Goal: Task Accomplishment & Management: Manage account settings

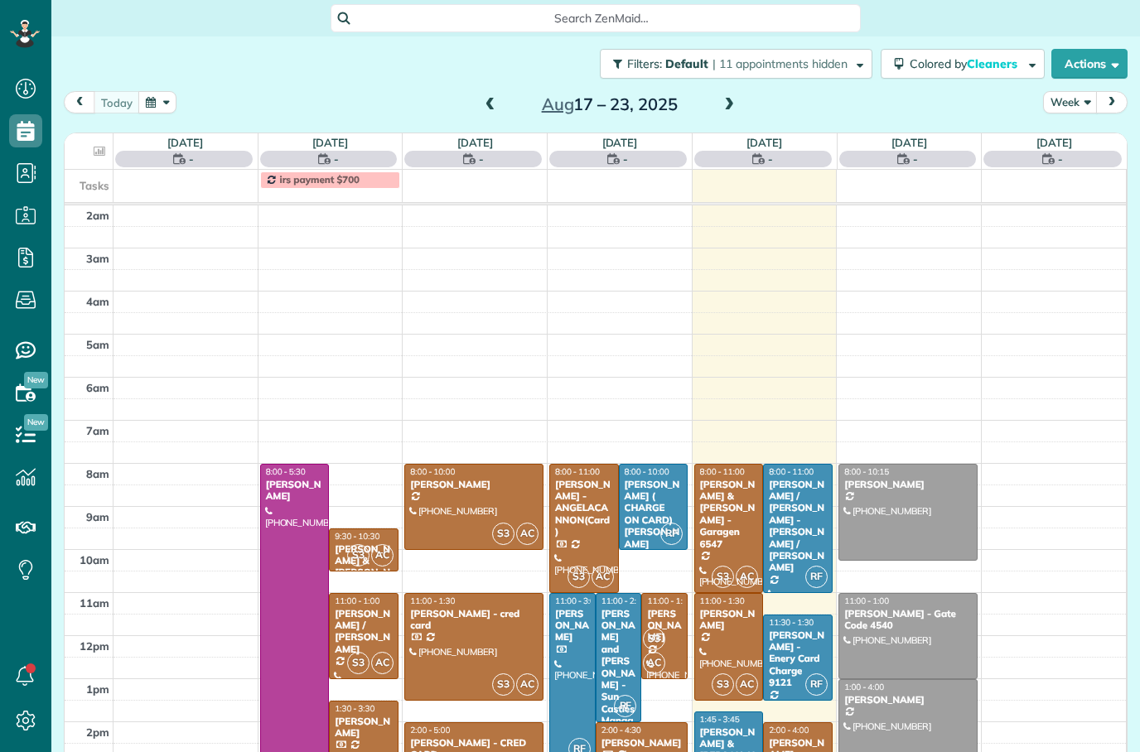
scroll to position [54, 0]
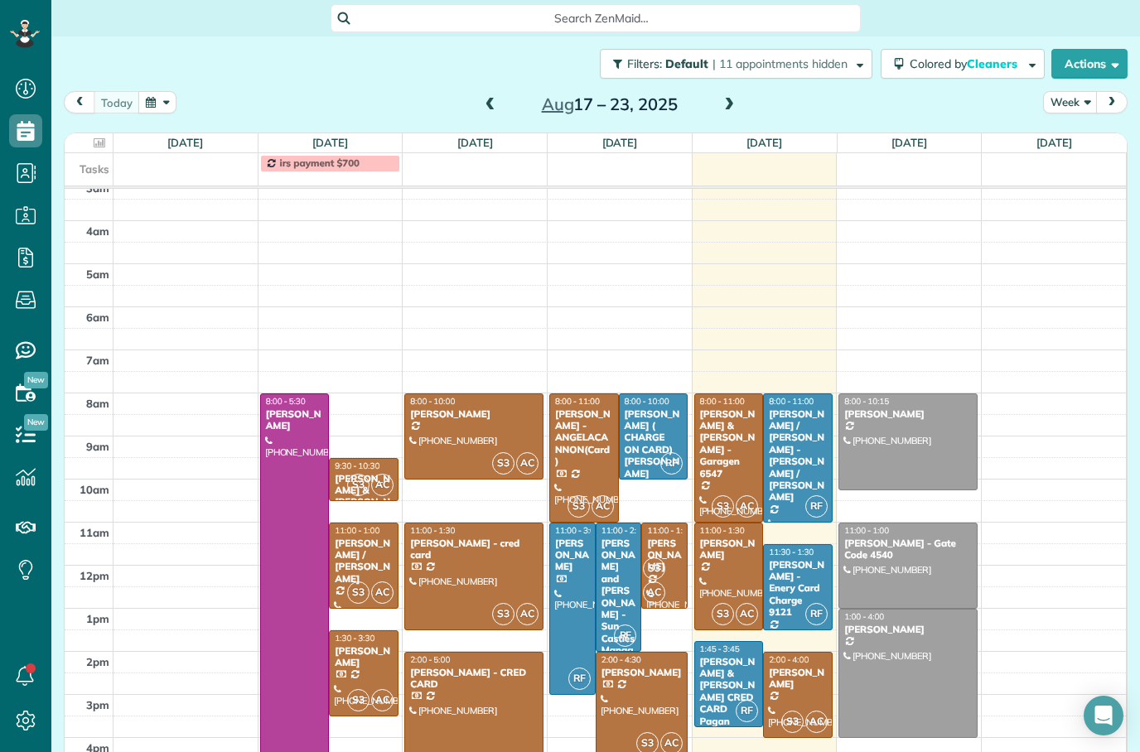
click at [788, 677] on div "[PERSON_NAME]" at bounding box center [798, 679] width 60 height 24
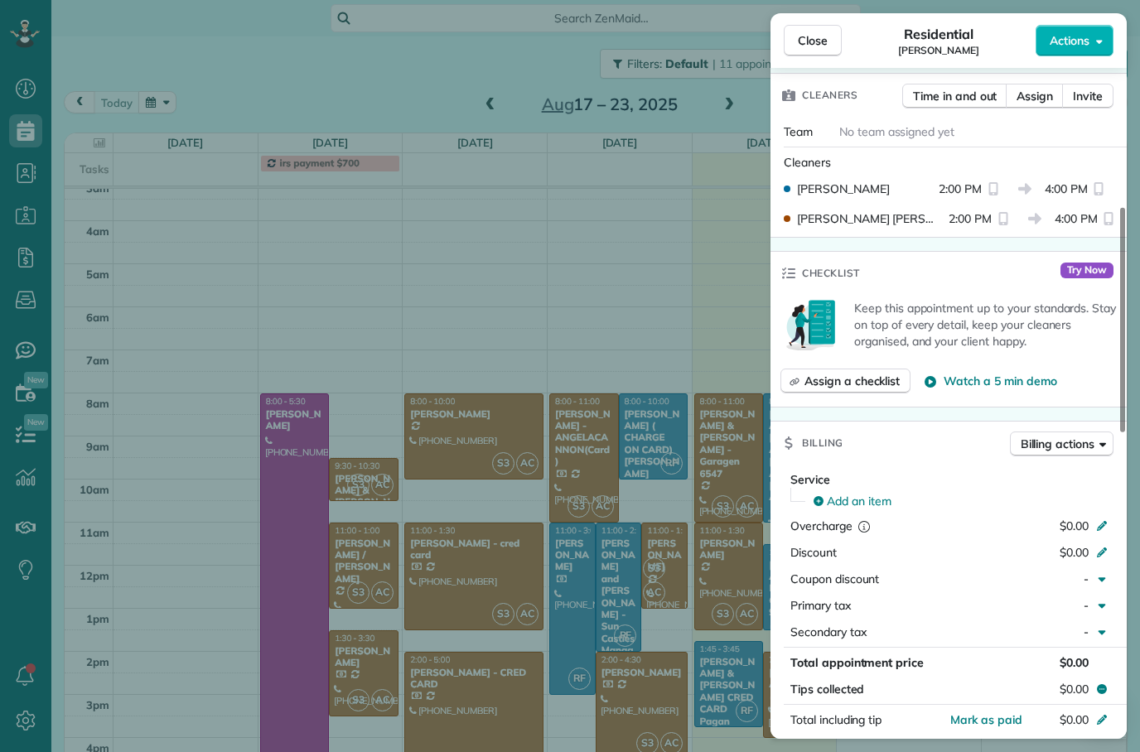
scroll to position [479, 0]
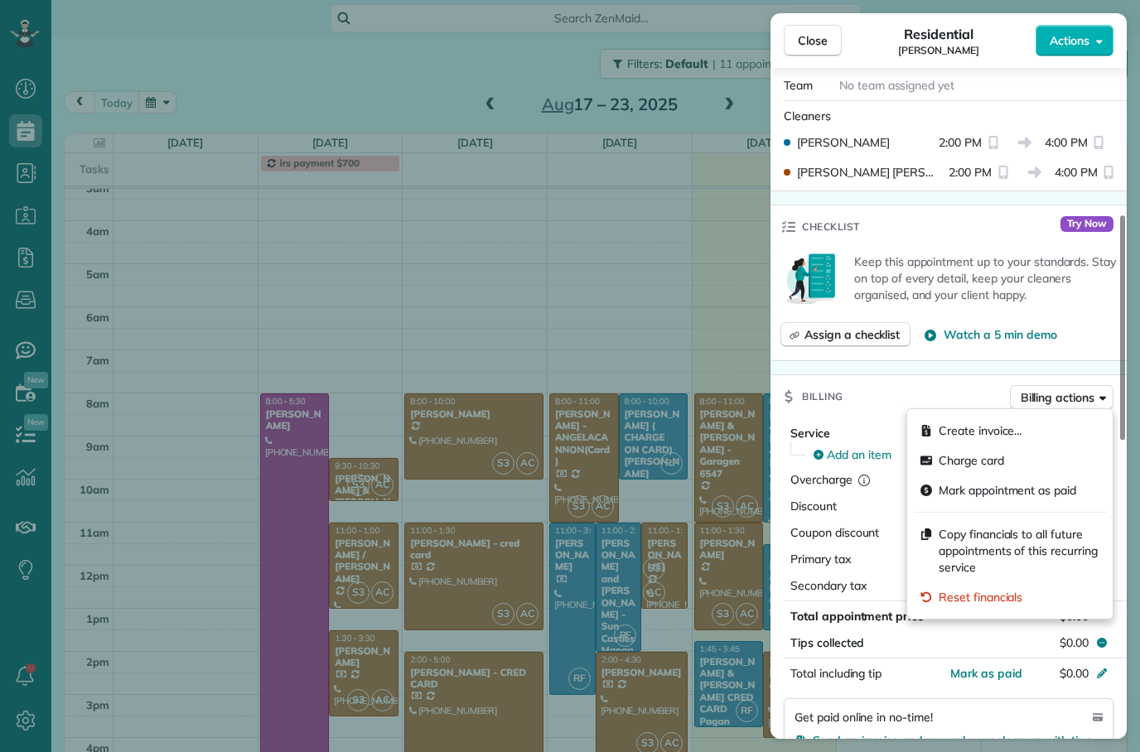
click at [894, 394] on div "Billing Billing actions" at bounding box center [948, 396] width 356 height 43
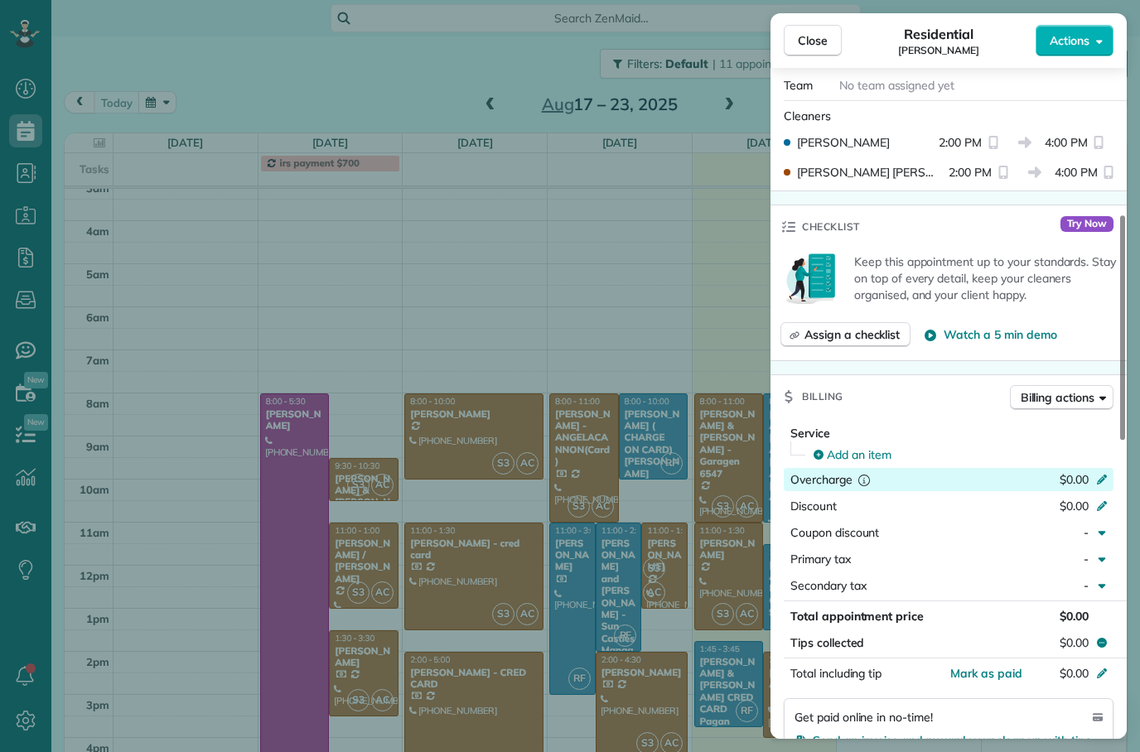
click at [1066, 479] on span "$0.00" at bounding box center [1073, 479] width 29 height 15
type input "***"
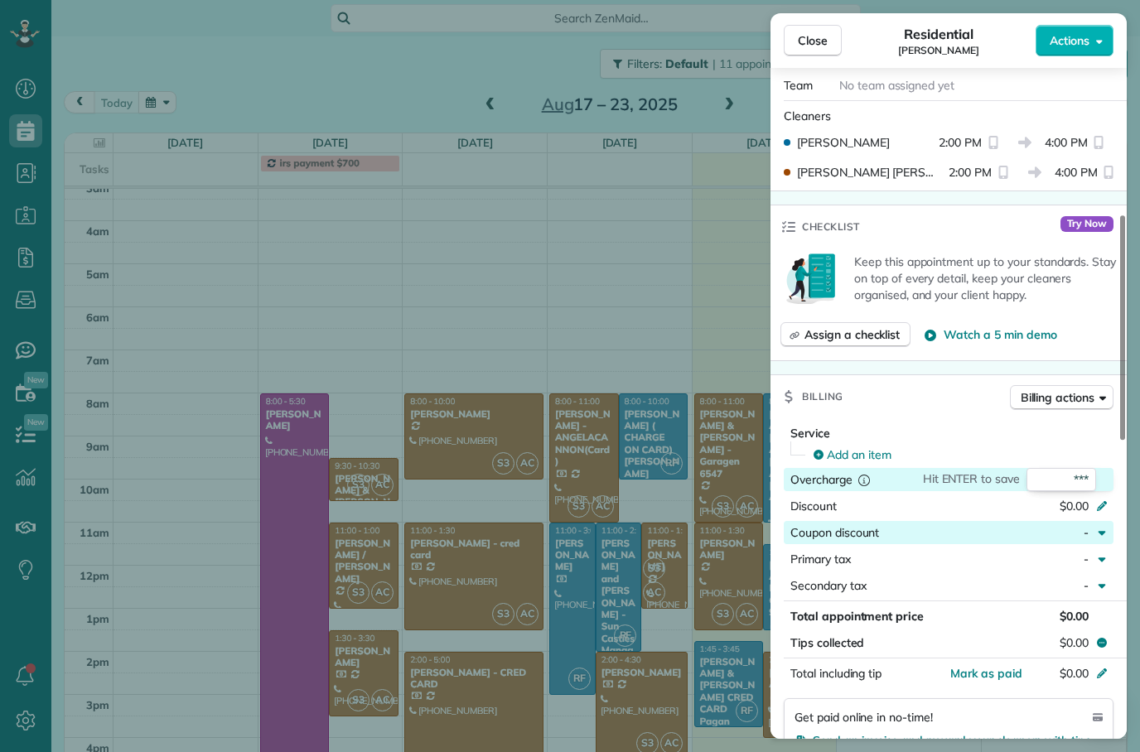
click at [1038, 521] on button "Coupon discount -" at bounding box center [948, 532] width 330 height 23
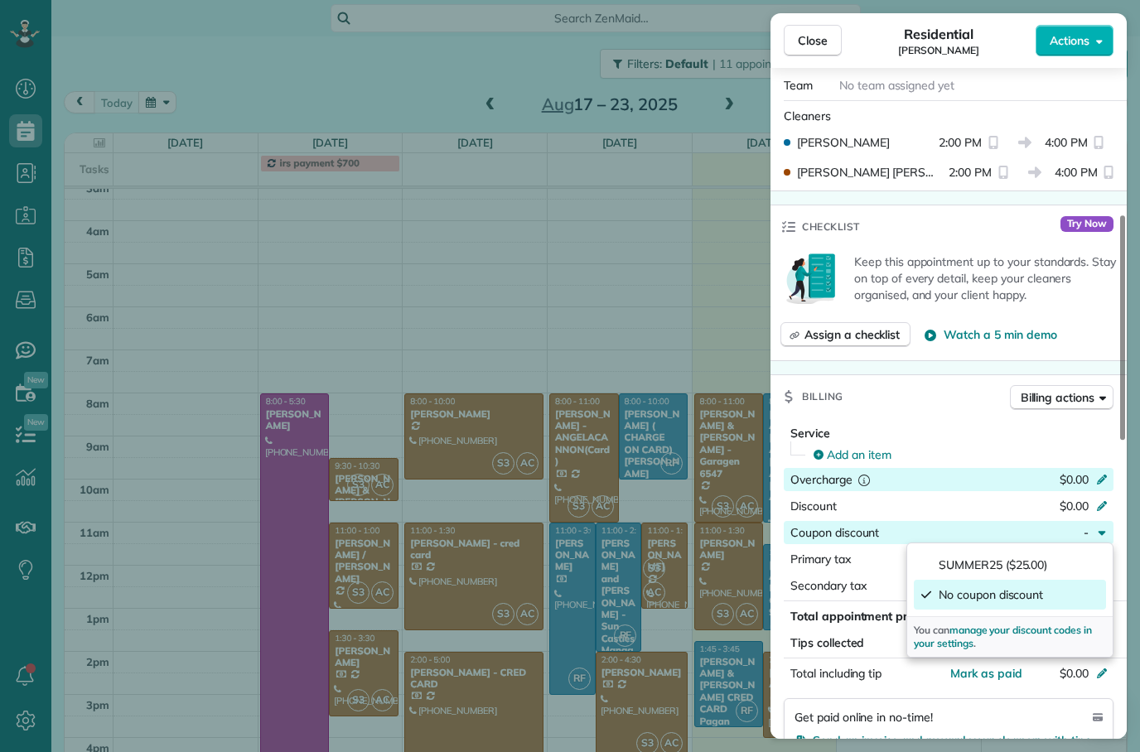
click at [1019, 469] on div "Overcharge $0.00" at bounding box center [948, 479] width 330 height 23
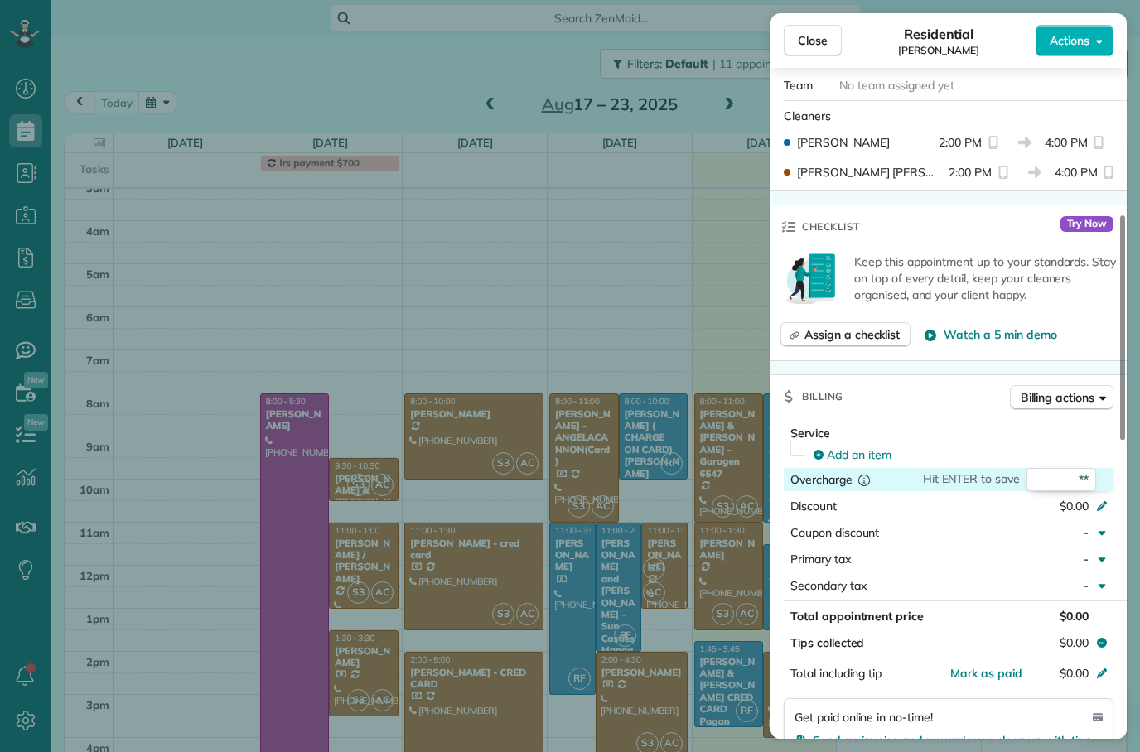
type input "***"
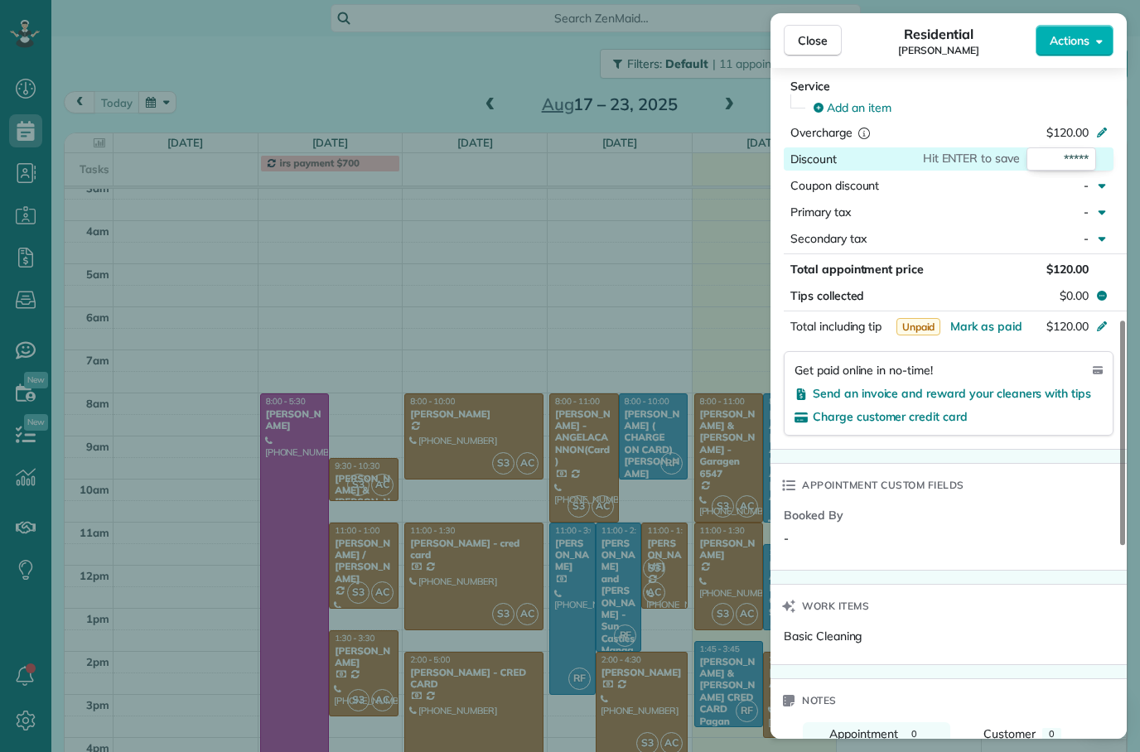
scroll to position [819, 0]
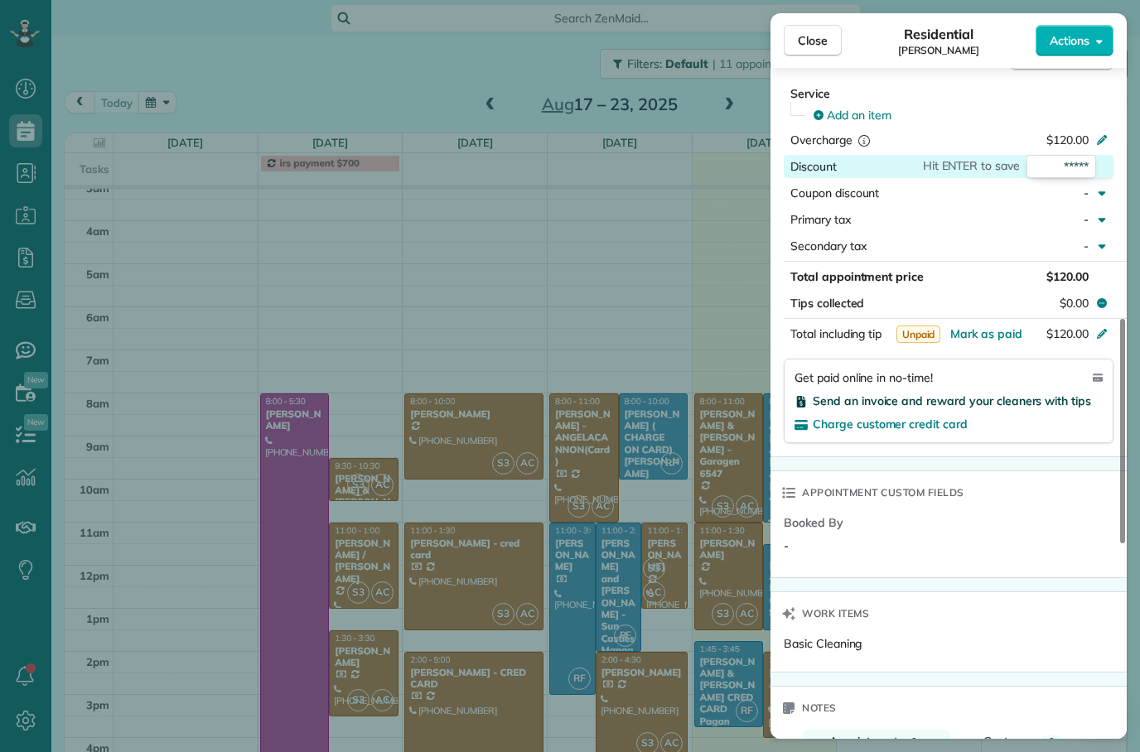
click at [920, 395] on span "Send an invoice and reward your cleaners with tips" at bounding box center [951, 400] width 278 height 15
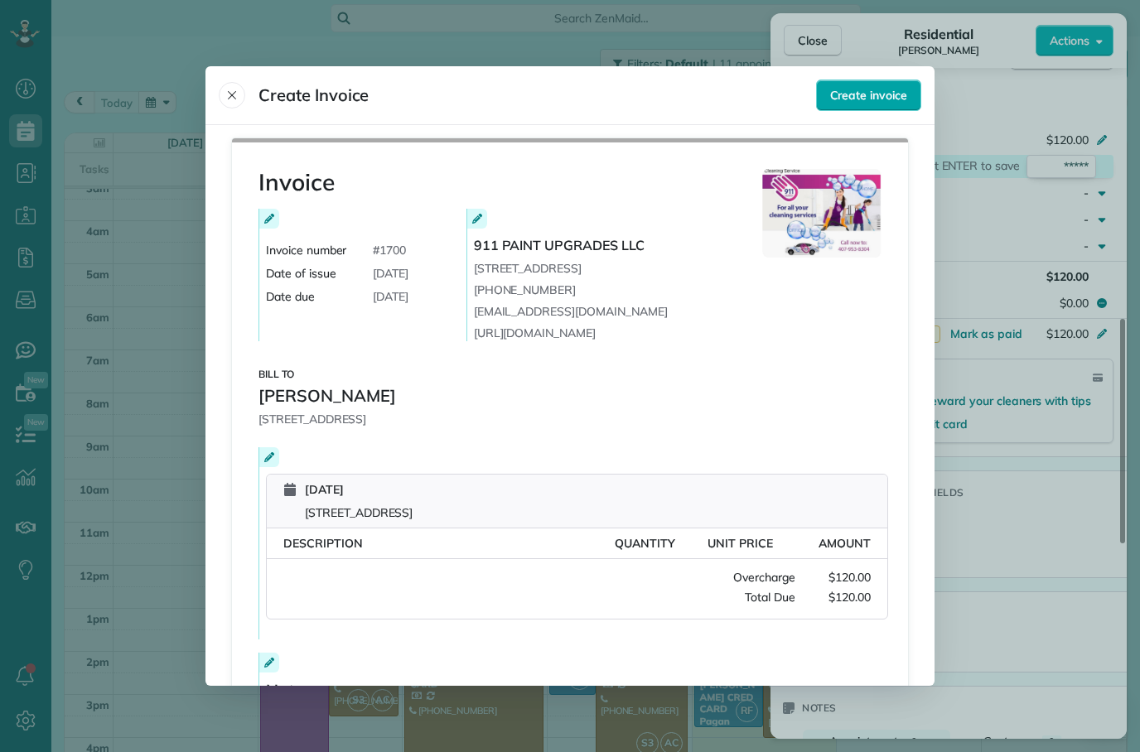
click at [861, 87] on span "Create invoice" at bounding box center [868, 95] width 77 height 17
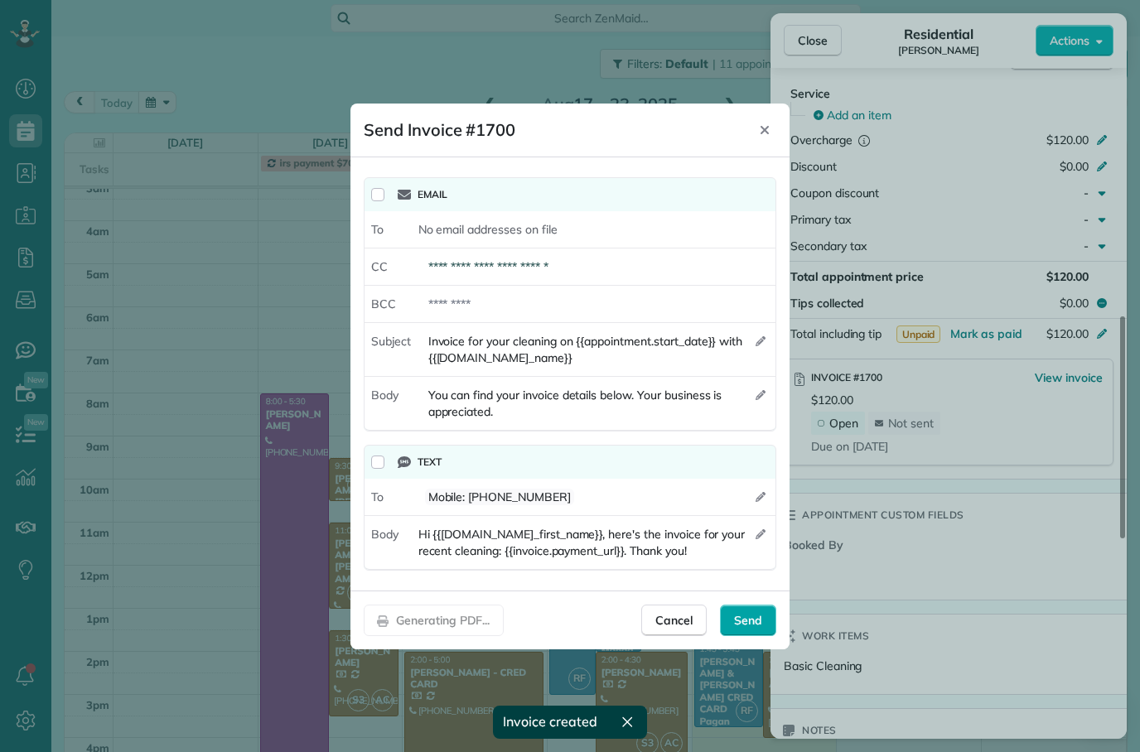
click at [747, 621] on span "Send" at bounding box center [748, 620] width 28 height 17
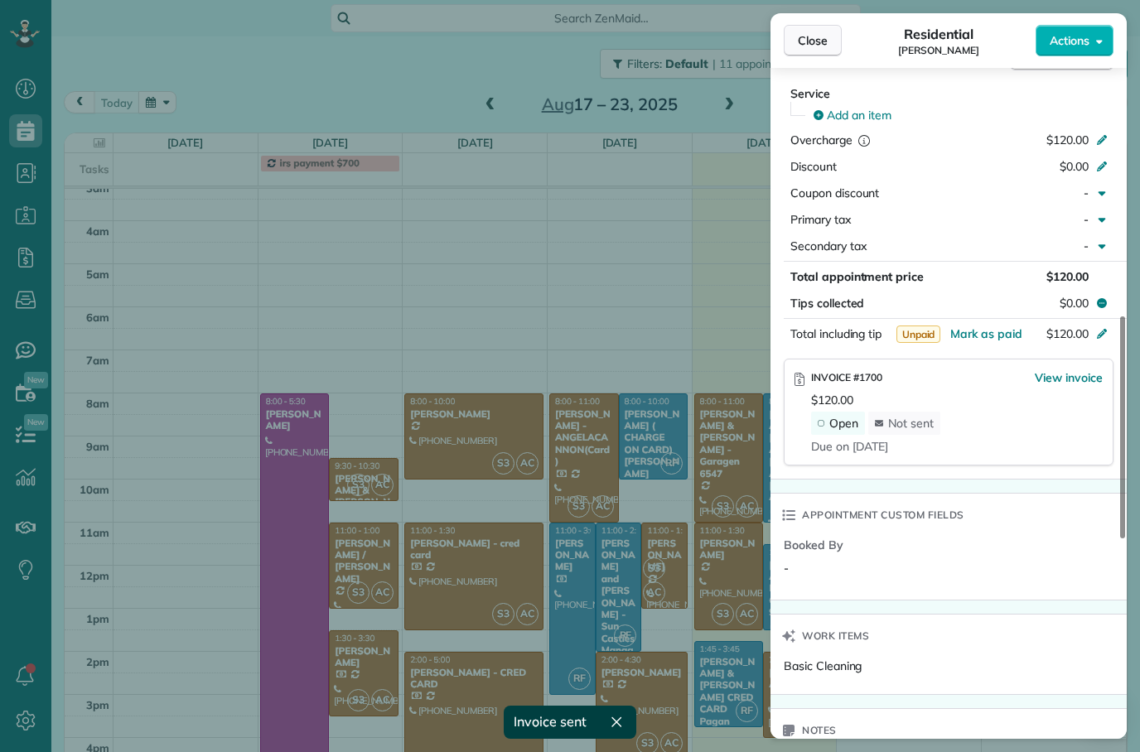
click at [799, 33] on span "Close" at bounding box center [812, 40] width 30 height 17
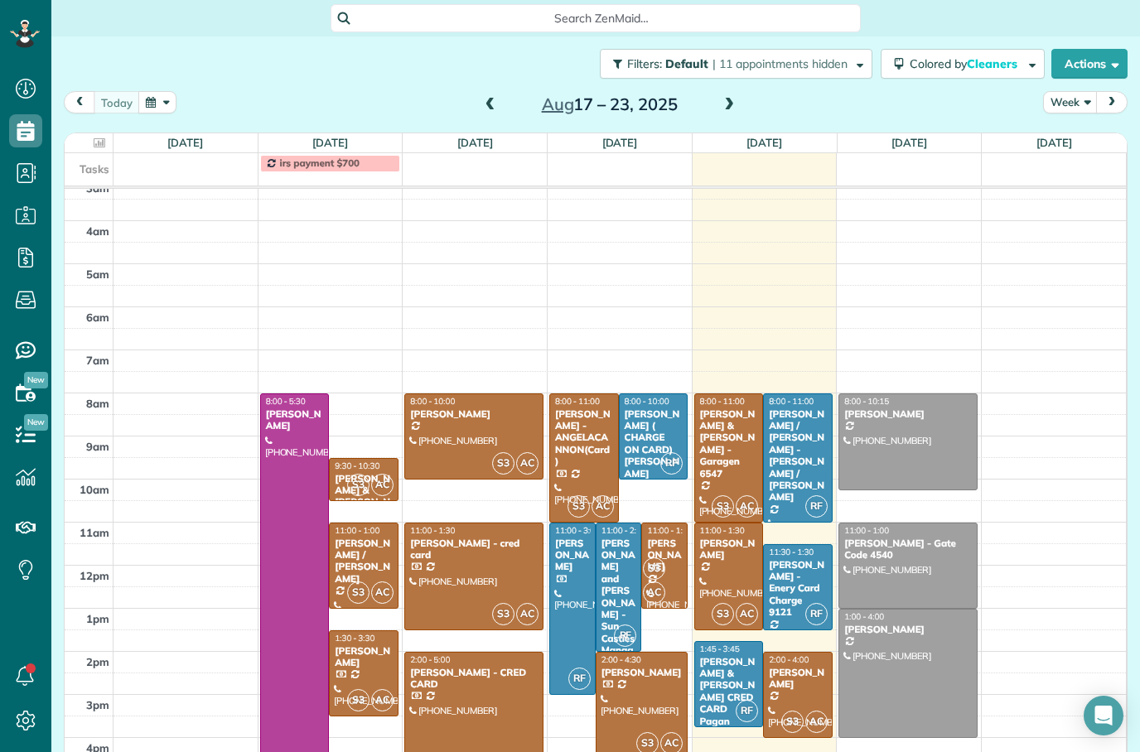
click at [932, 458] on div at bounding box center [907, 441] width 137 height 95
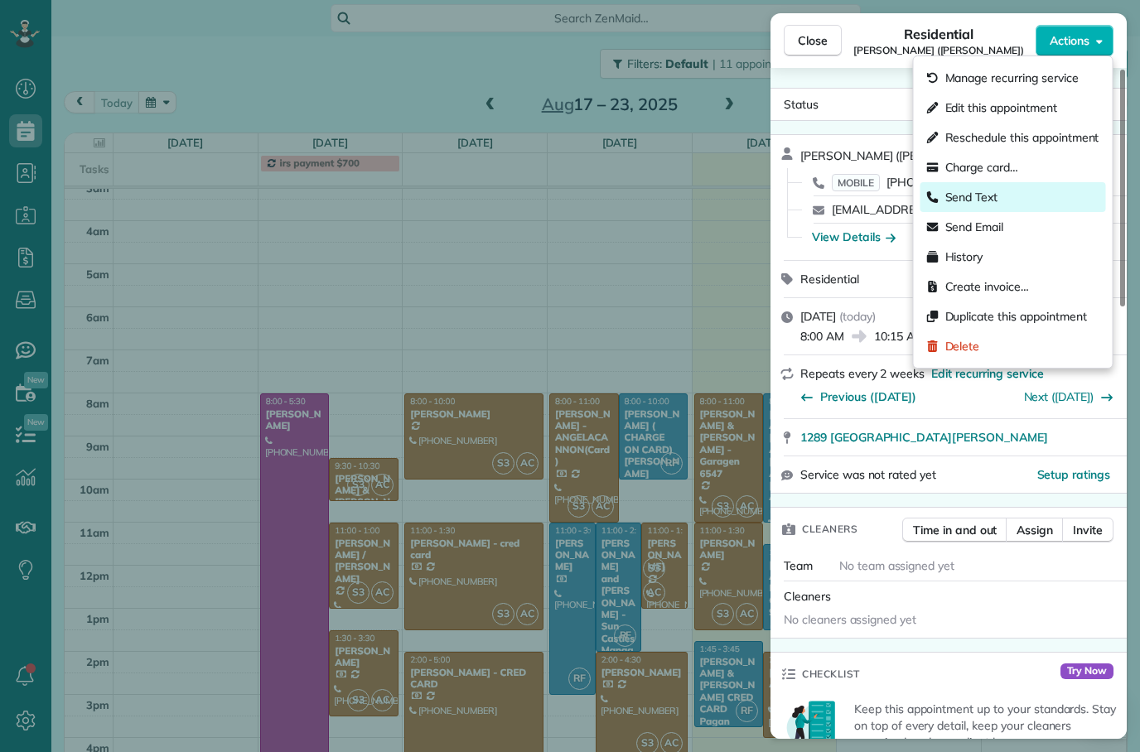
click at [1010, 197] on div "Send Text" at bounding box center [1013, 197] width 186 height 30
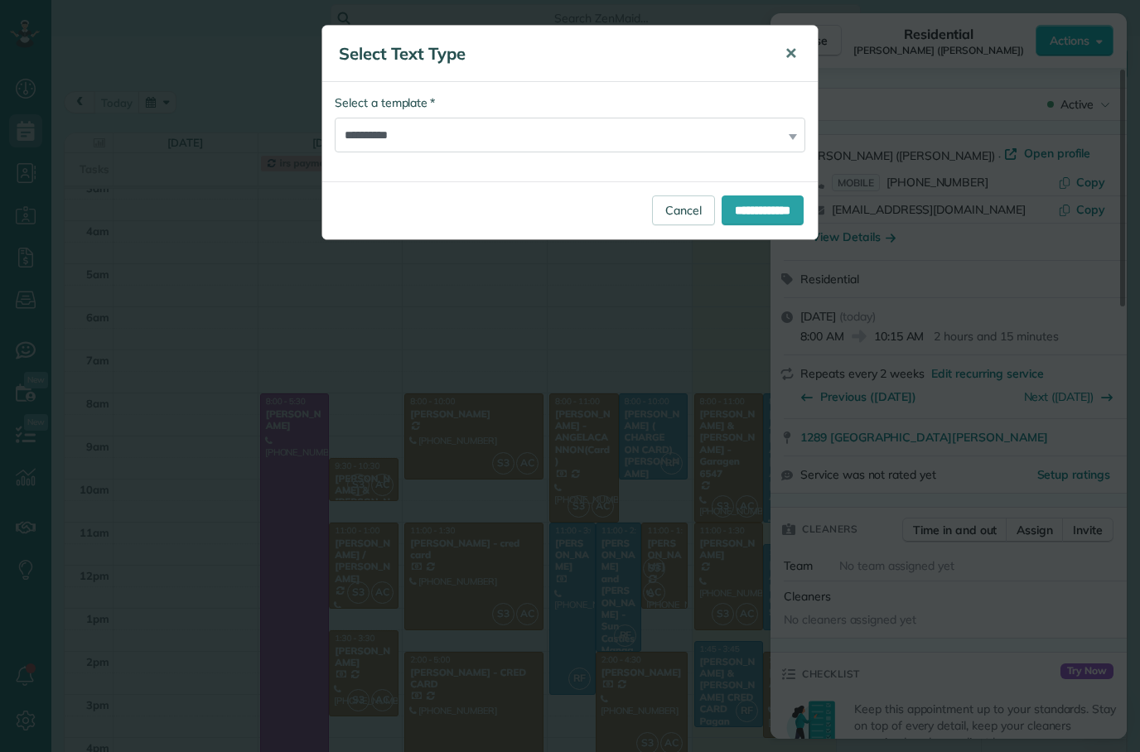
click at [793, 54] on span "✕" at bounding box center [790, 53] width 12 height 19
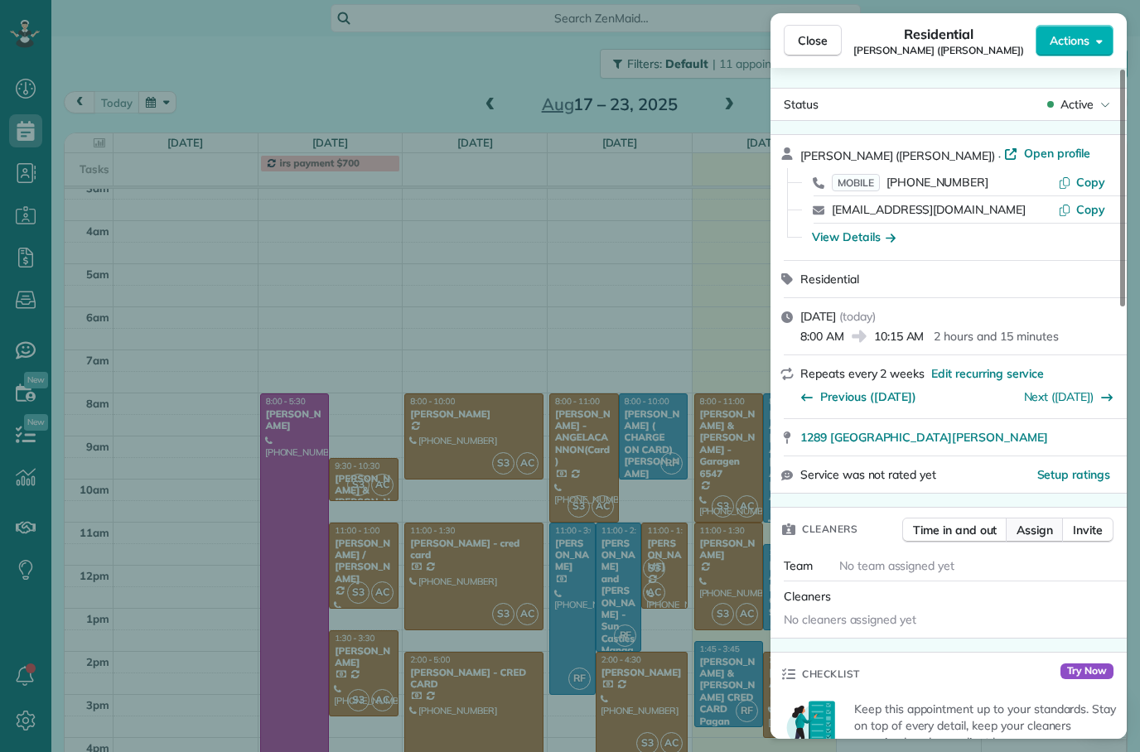
click at [1041, 528] on span "Assign" at bounding box center [1034, 530] width 36 height 17
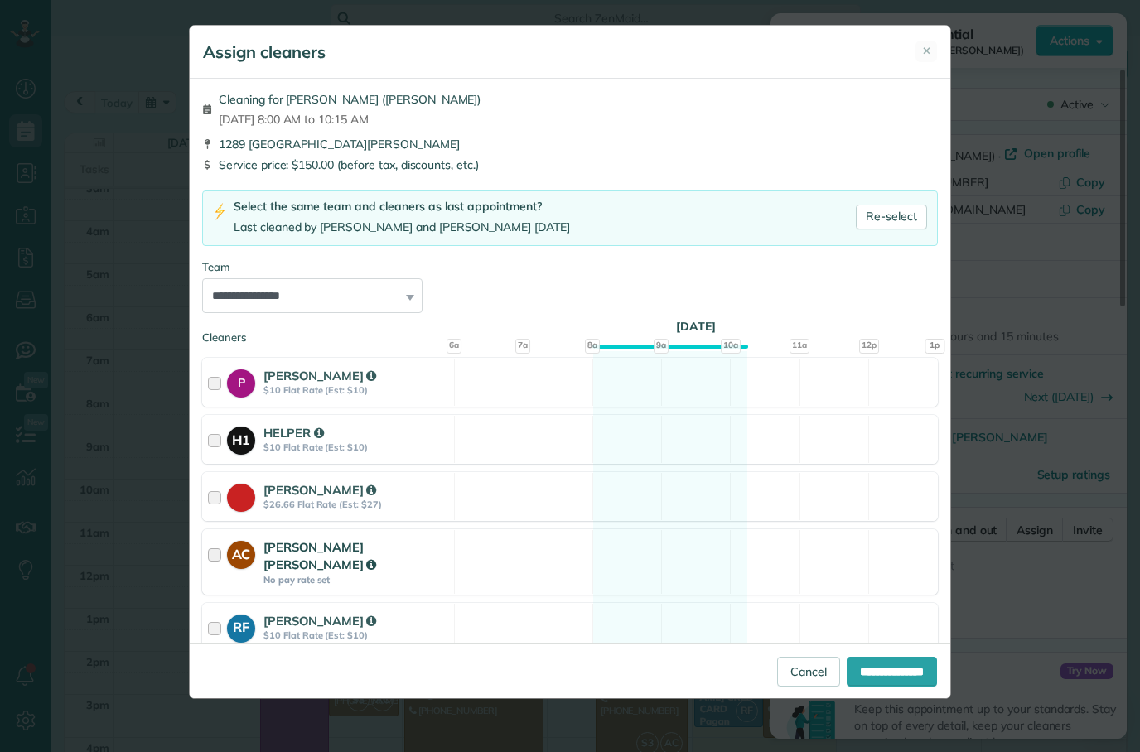
click at [398, 574] on strong "No pay rate set" at bounding box center [356, 580] width 186 height 12
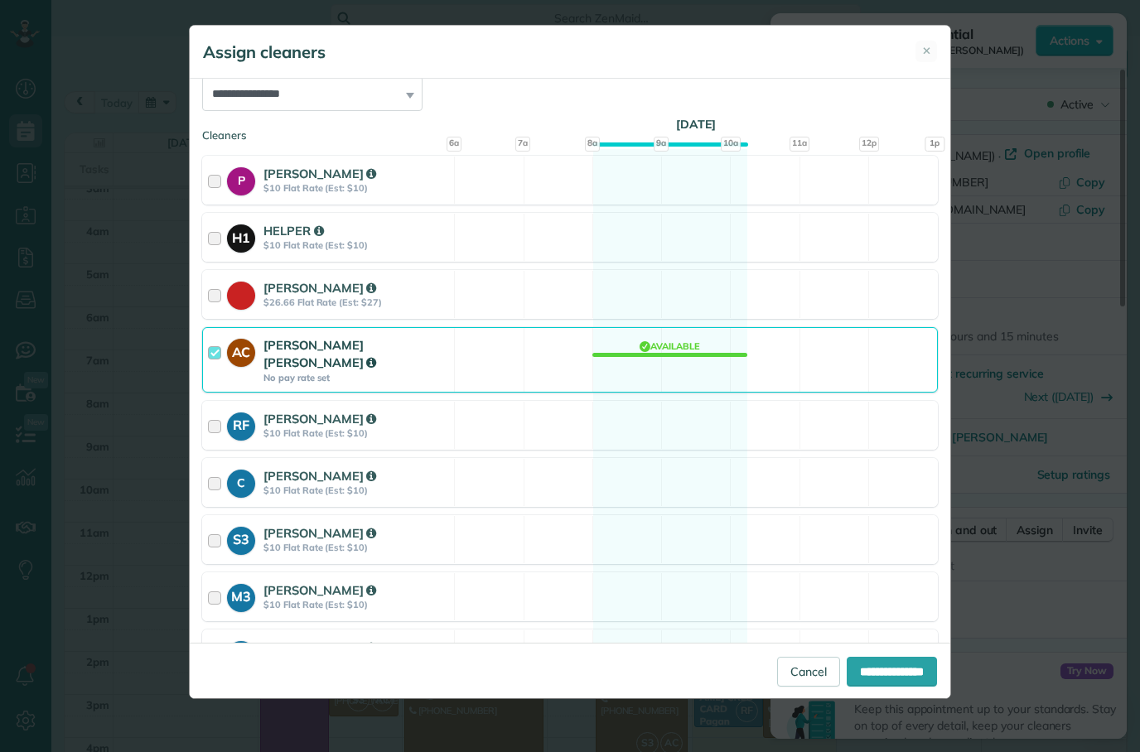
scroll to position [211, 0]
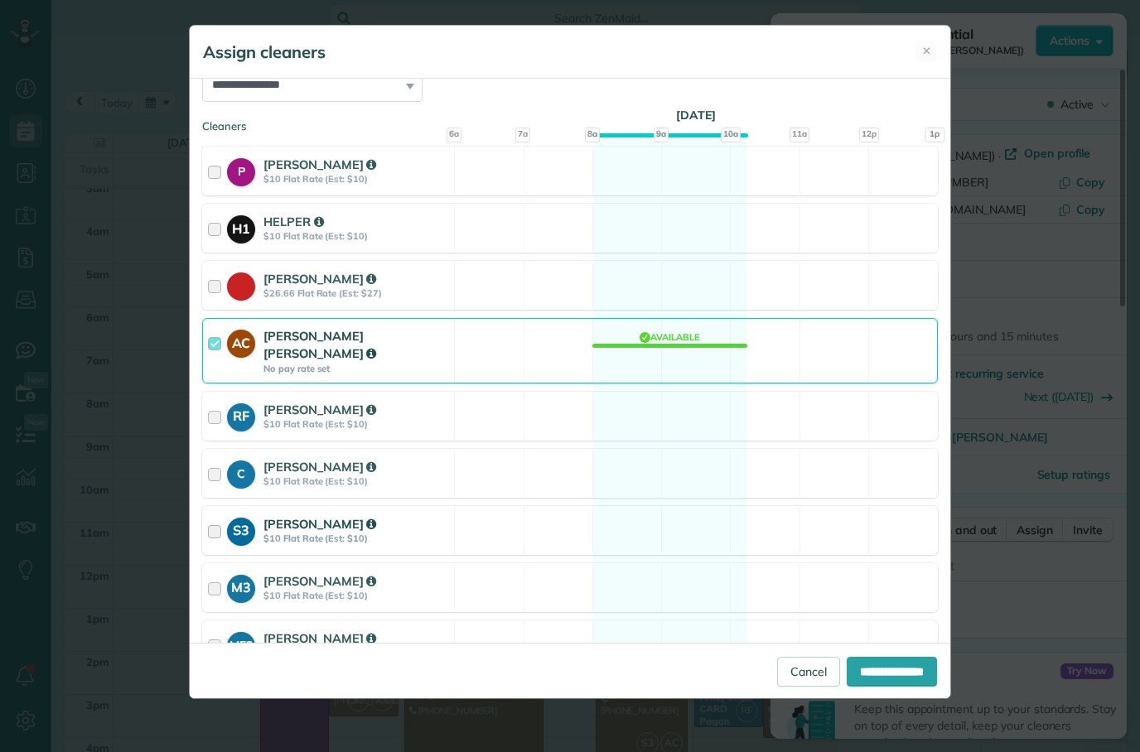
click at [442, 532] on strong "$10 Flat Rate (Est: $10)" at bounding box center [356, 538] width 186 height 12
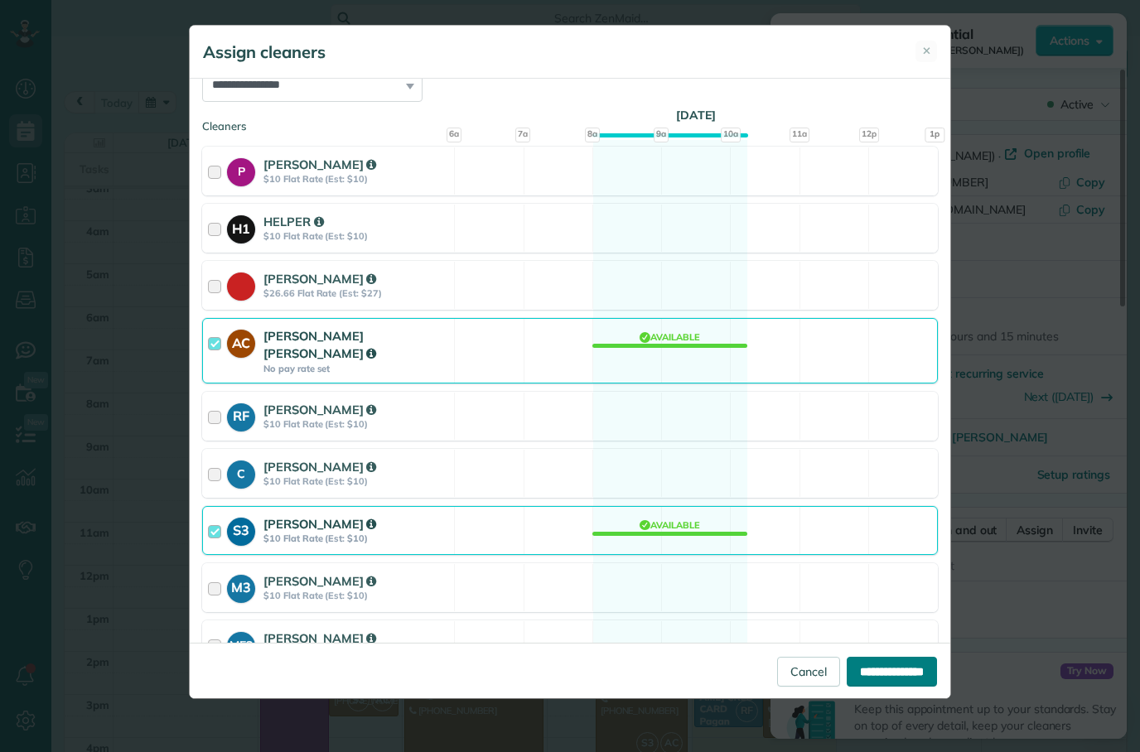
click at [889, 687] on input "**********" at bounding box center [891, 672] width 90 height 30
type input "**********"
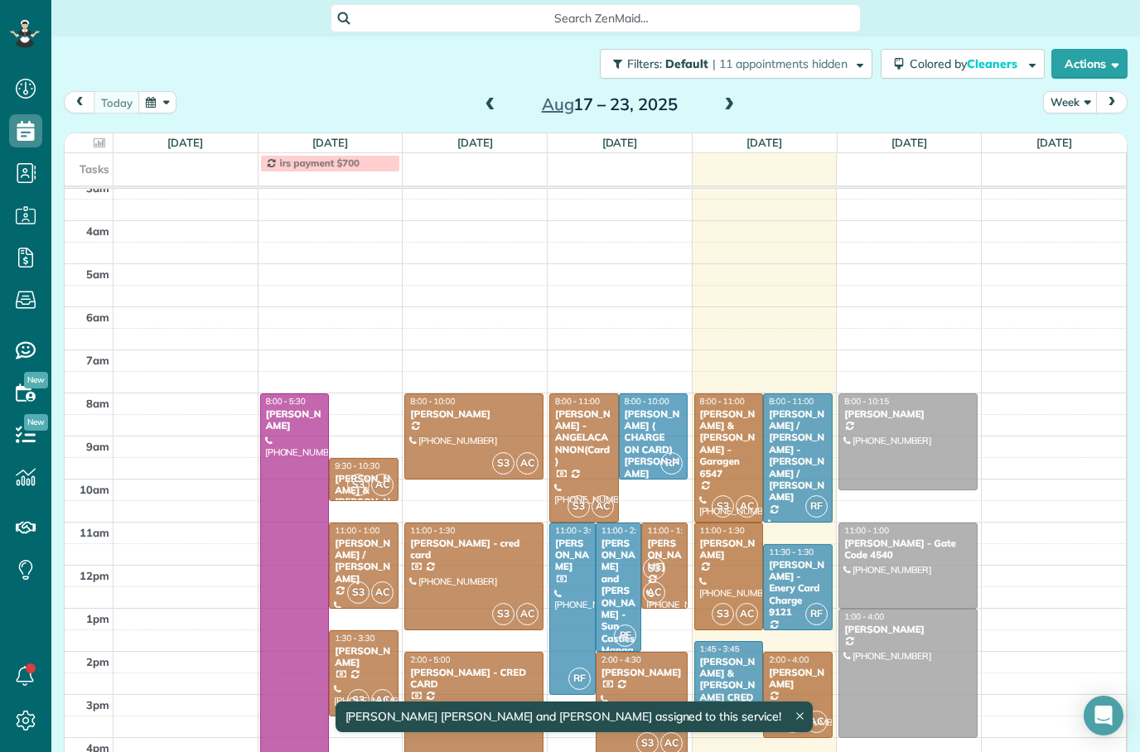
scroll to position [39, 0]
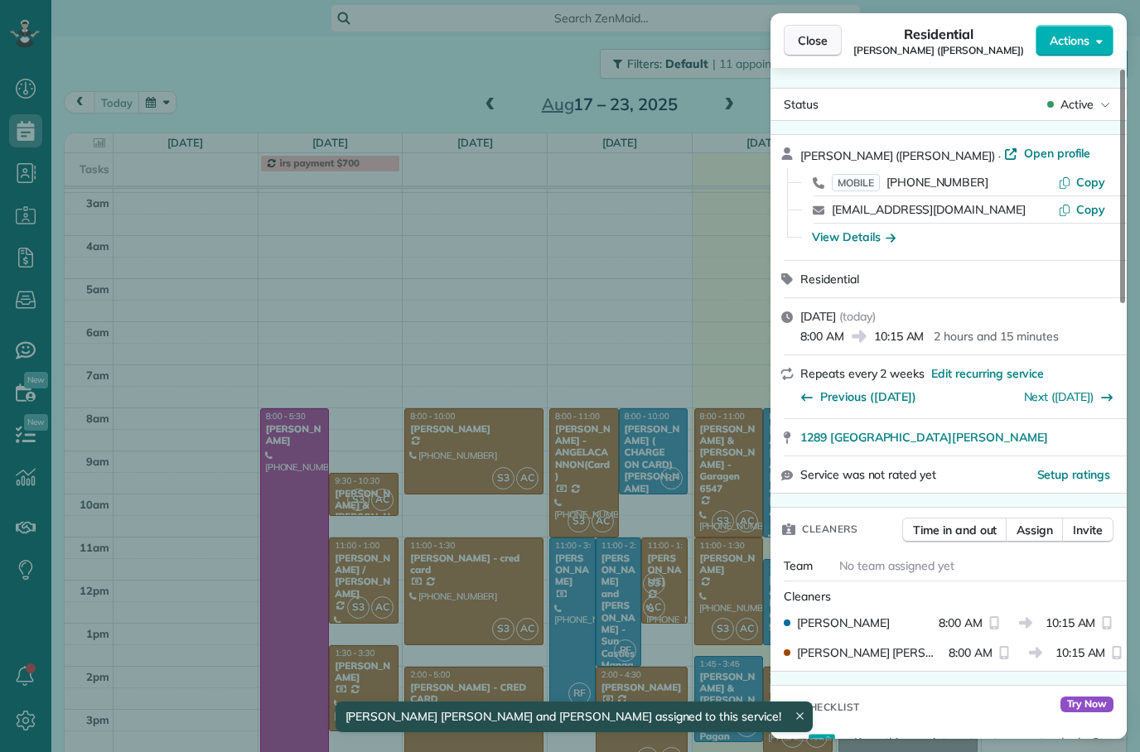
click at [817, 36] on span "Close" at bounding box center [812, 40] width 30 height 17
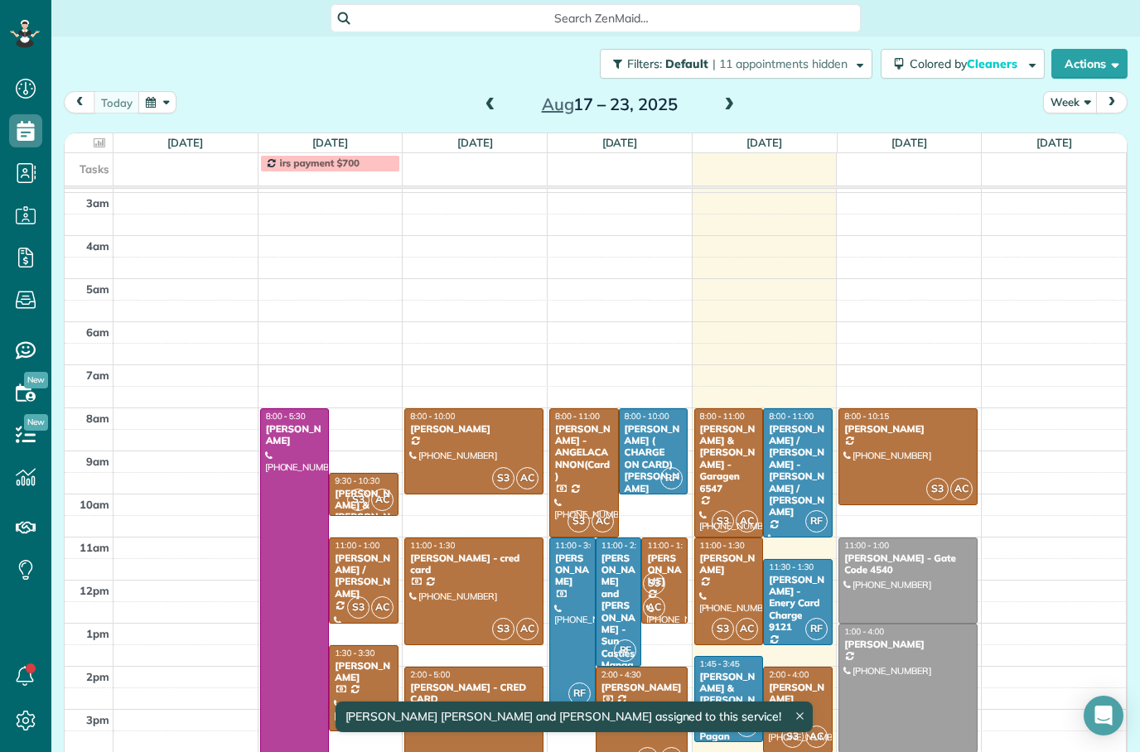
click at [930, 590] on div at bounding box center [907, 580] width 137 height 84
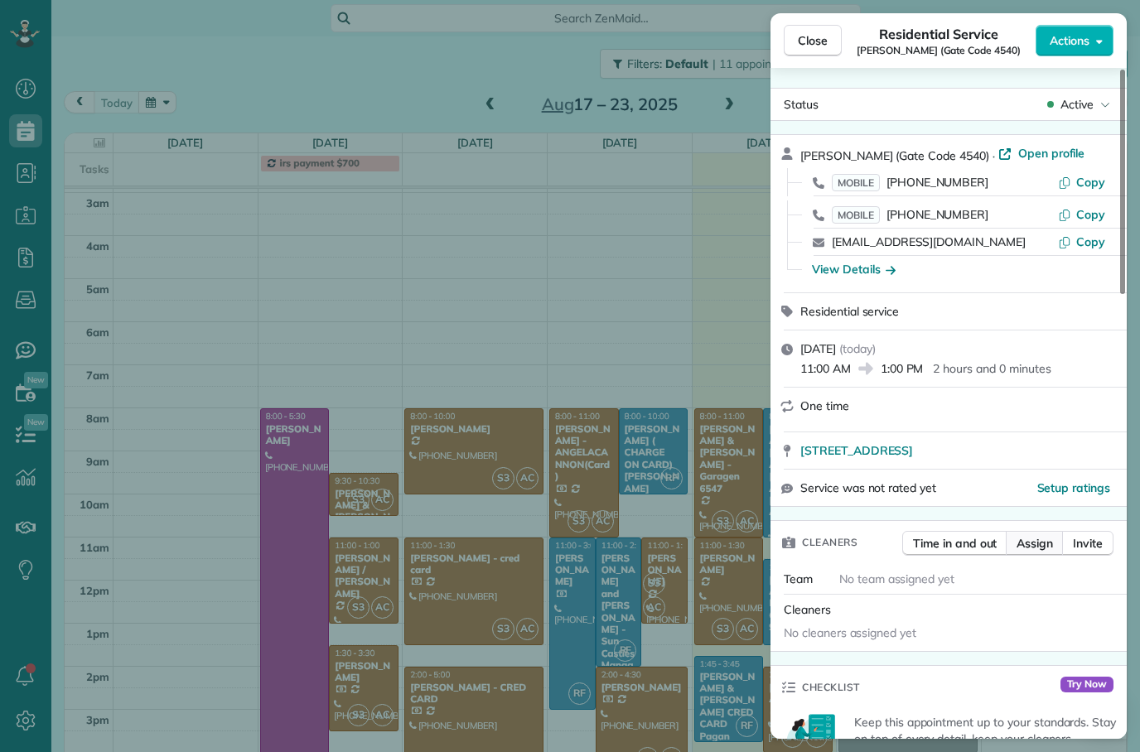
click at [1038, 549] on span "Assign" at bounding box center [1034, 543] width 36 height 17
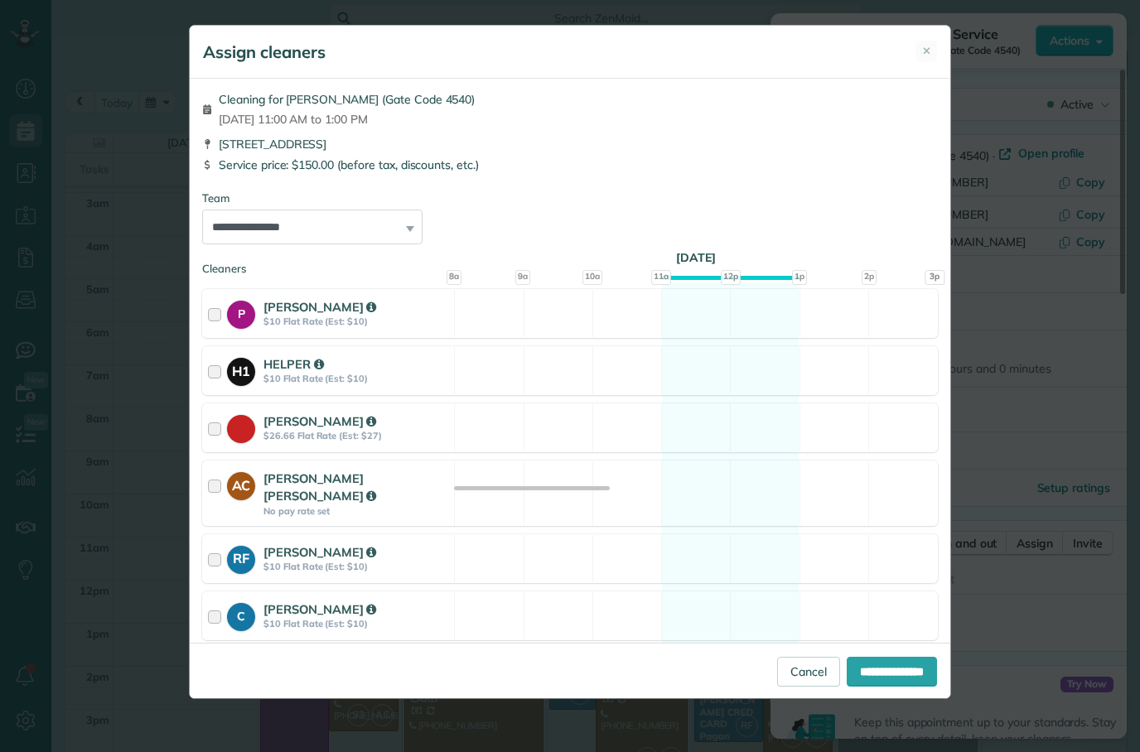
click at [383, 658] on div "[PERSON_NAME]" at bounding box center [356, 666] width 186 height 17
click at [374, 505] on strong "No pay rate set" at bounding box center [356, 511] width 186 height 12
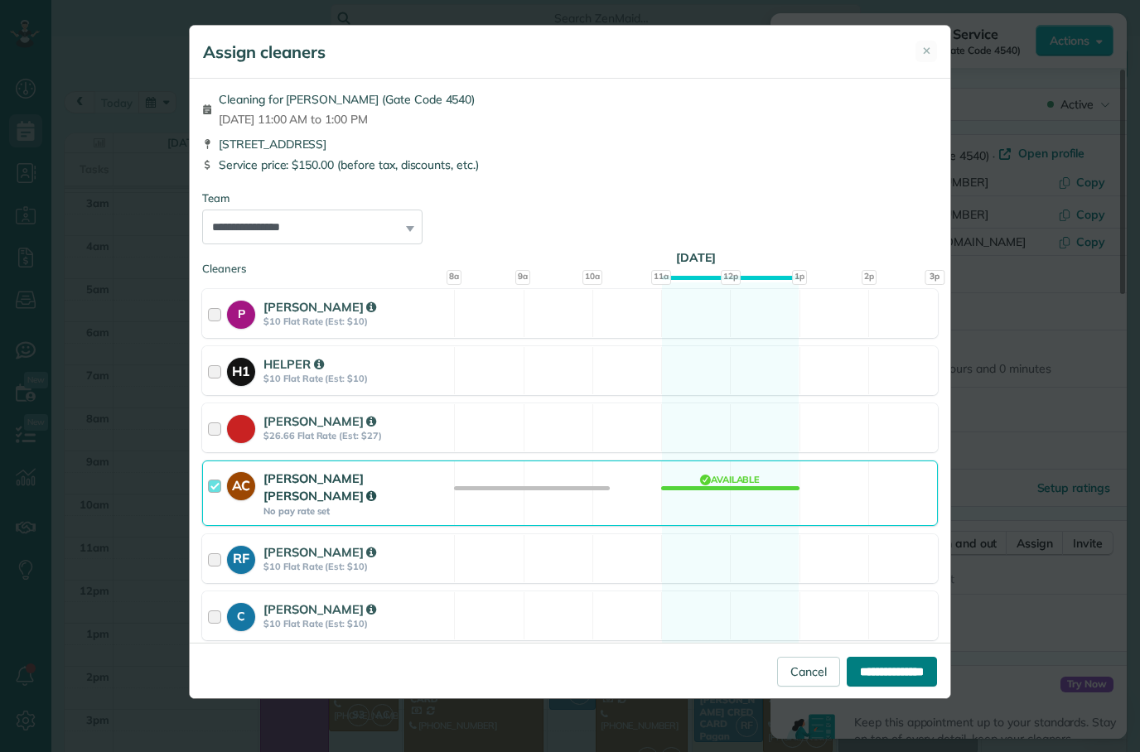
click at [872, 687] on input "**********" at bounding box center [891, 672] width 90 height 30
type input "**********"
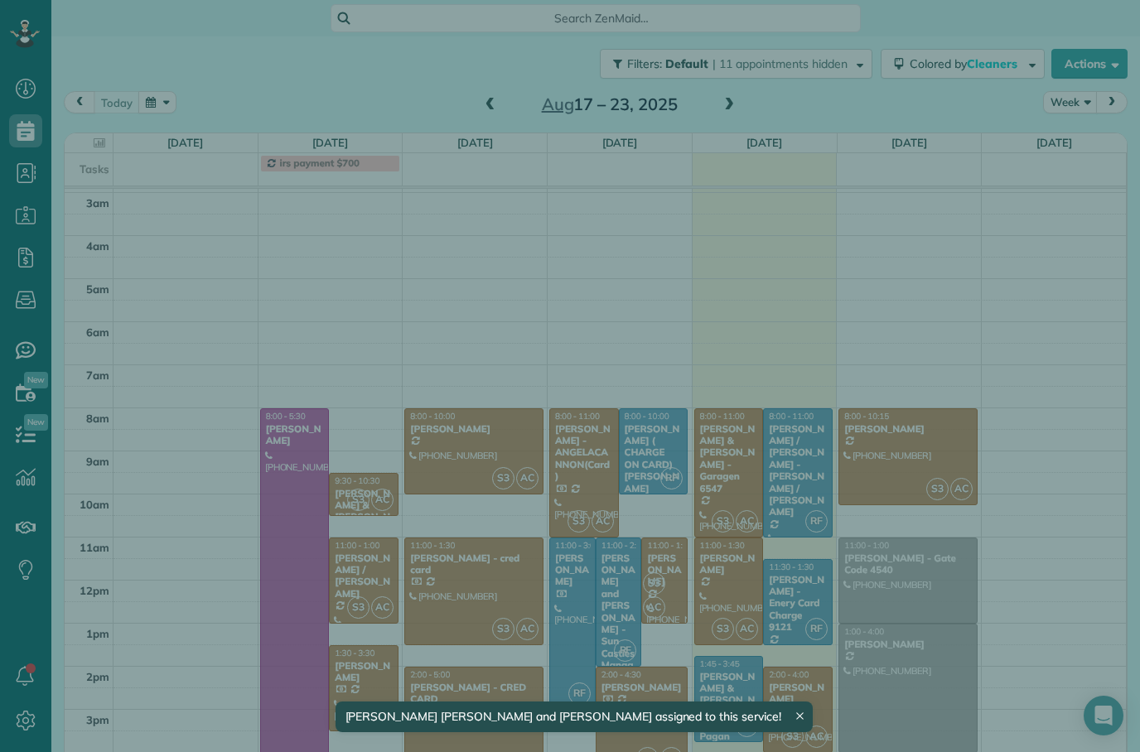
scroll to position [39, 0]
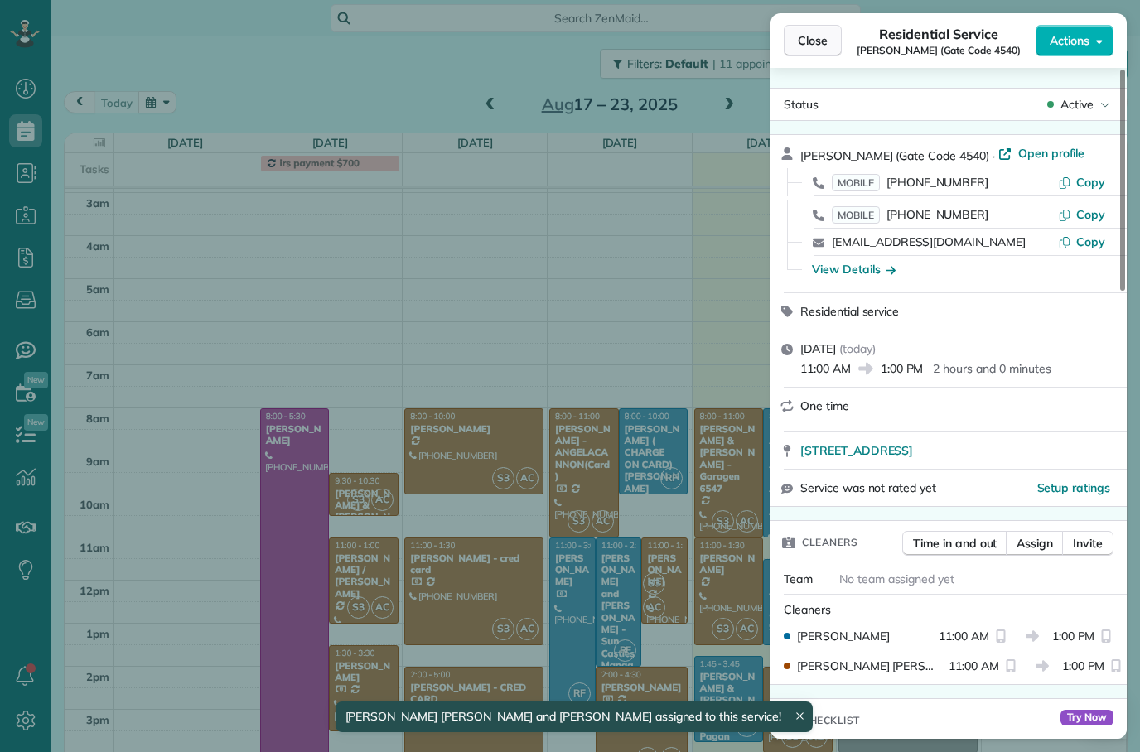
click at [808, 45] on span "Close" at bounding box center [812, 40] width 30 height 17
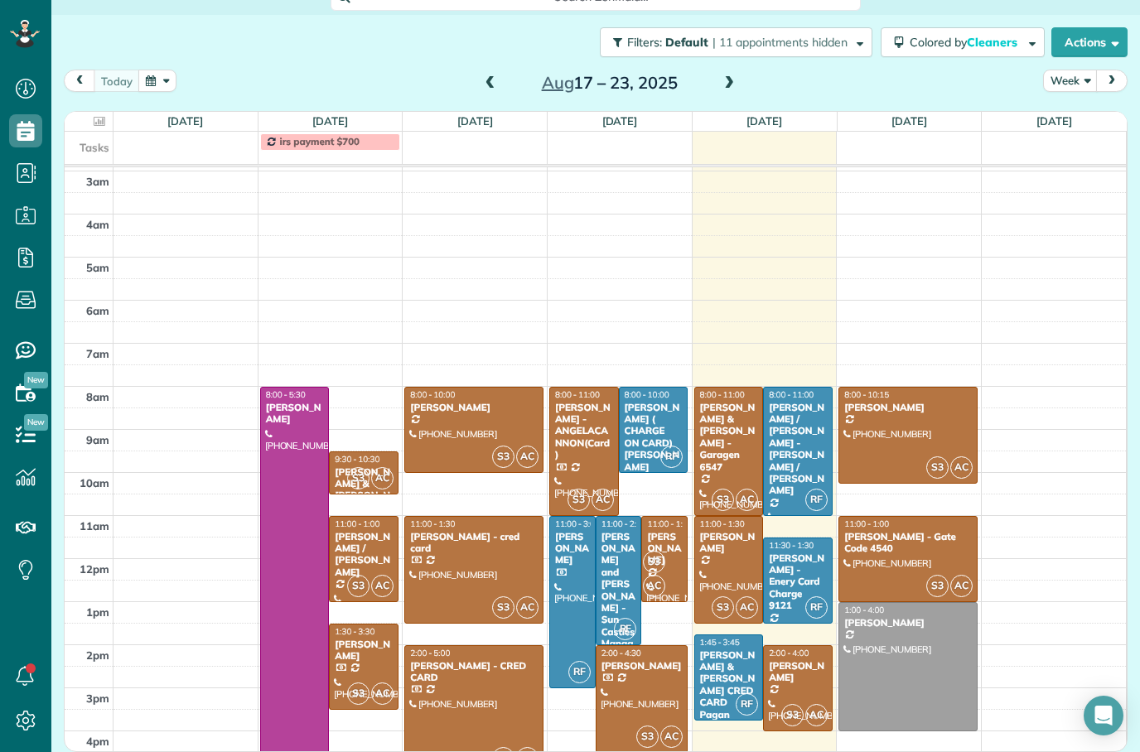
scroll to position [22, 0]
click at [921, 669] on div at bounding box center [907, 667] width 137 height 128
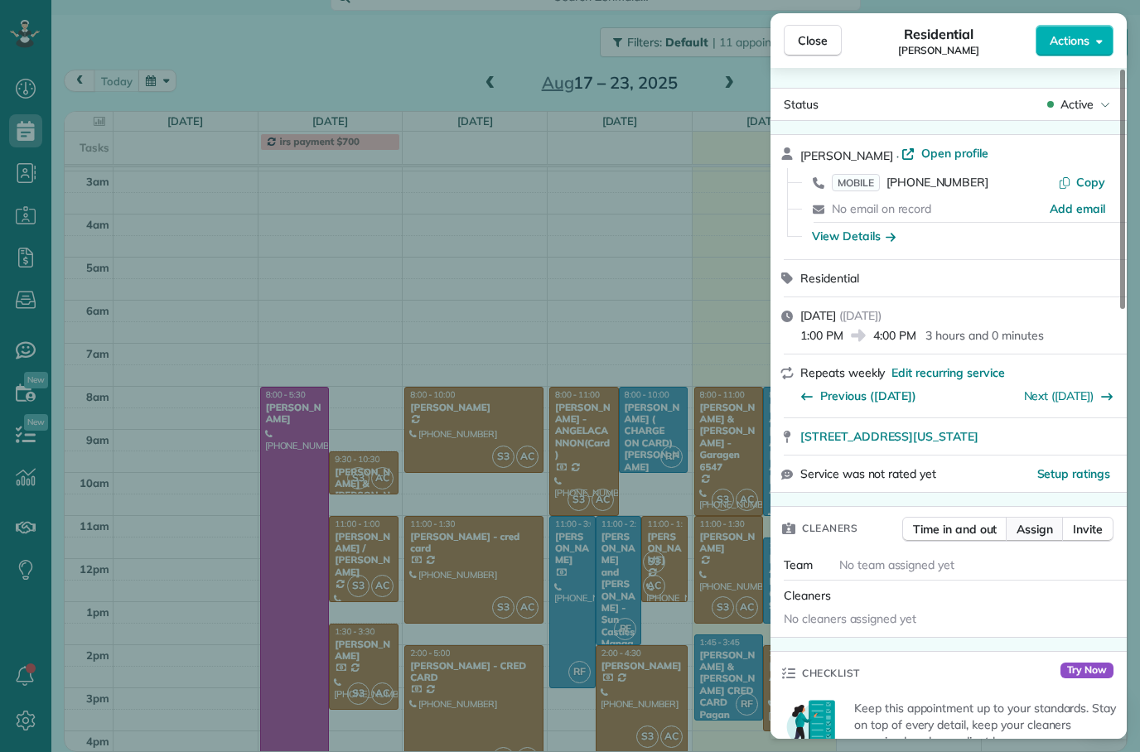
click at [1028, 537] on button "Assign" at bounding box center [1034, 529] width 58 height 25
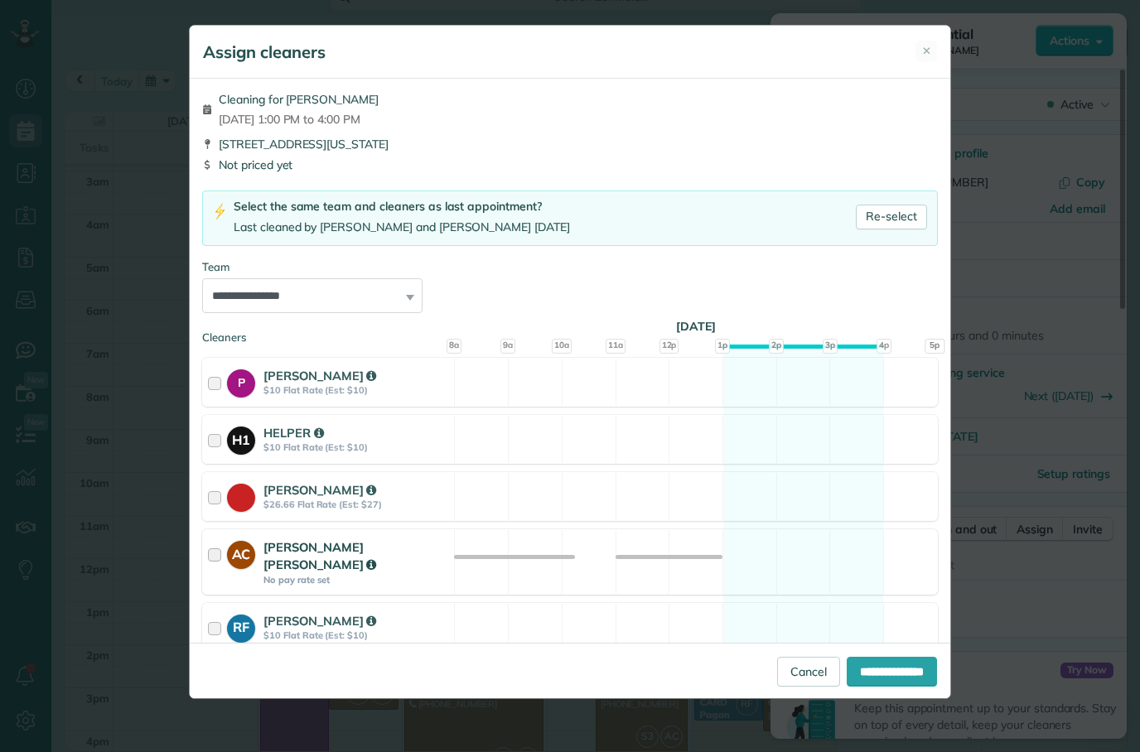
click at [391, 549] on div "[PERSON_NAME] [PERSON_NAME]" at bounding box center [356, 556] width 186 height 36
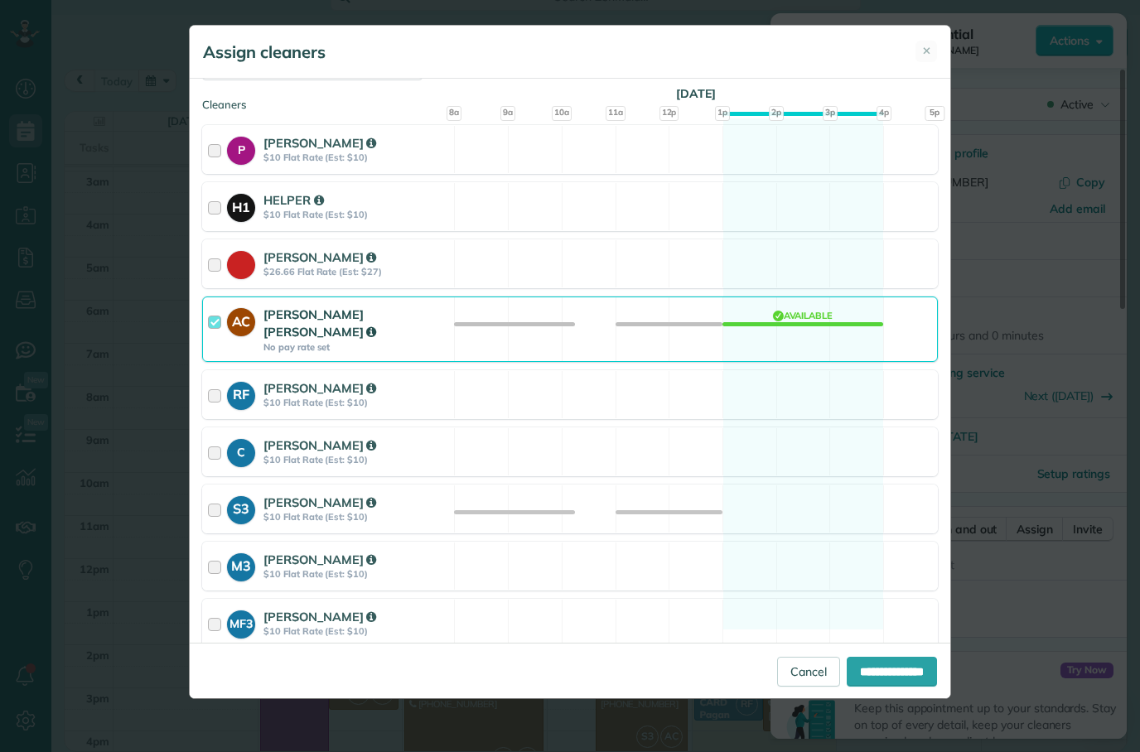
scroll to position [231, 0]
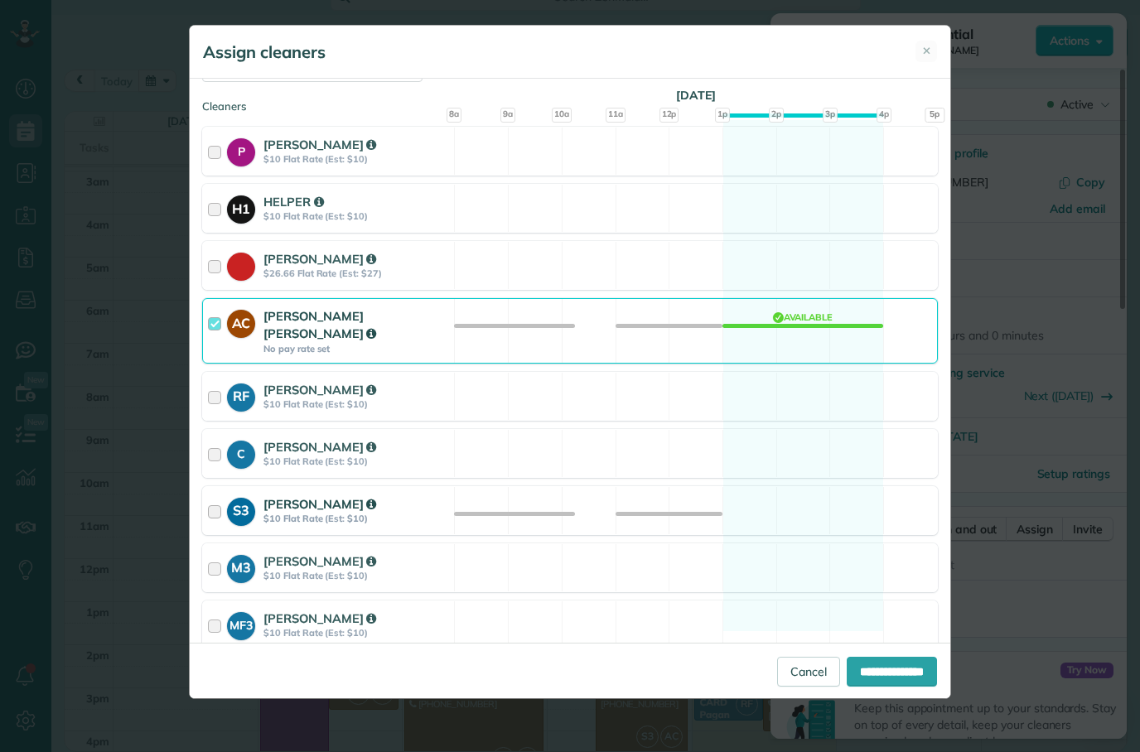
click at [427, 513] on strong "$10 Flat Rate (Est: $10)" at bounding box center [356, 519] width 186 height 12
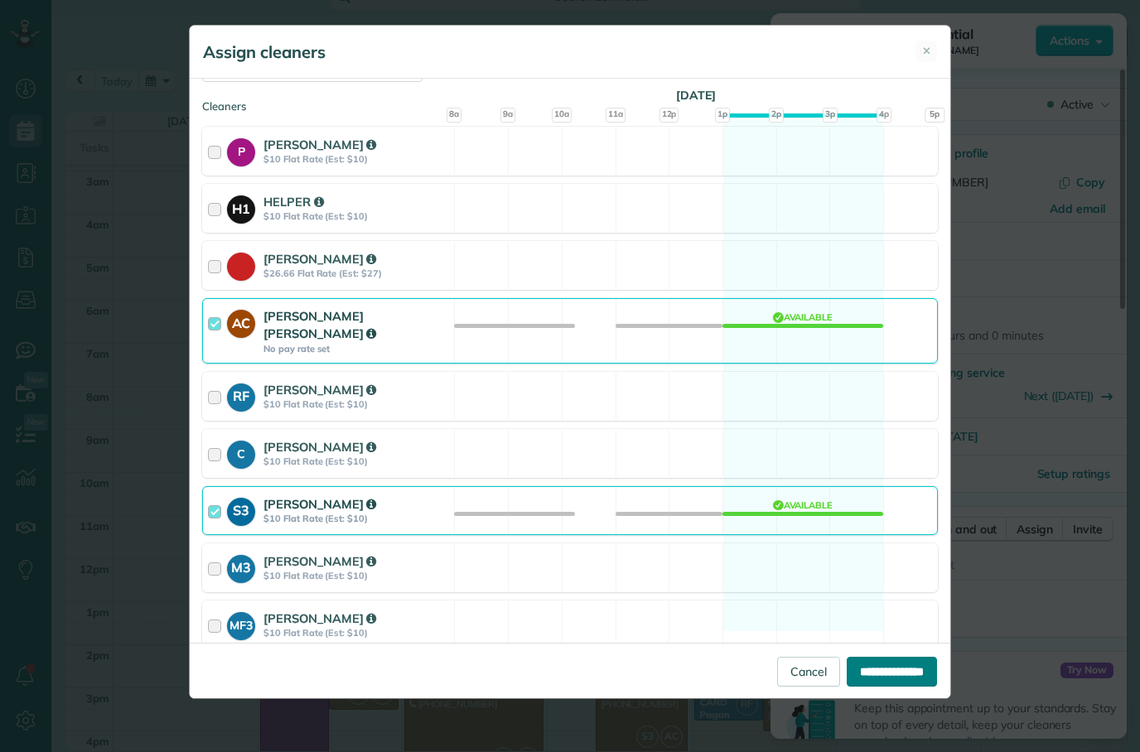
click at [886, 687] on input "**********" at bounding box center [891, 672] width 90 height 30
type input "**********"
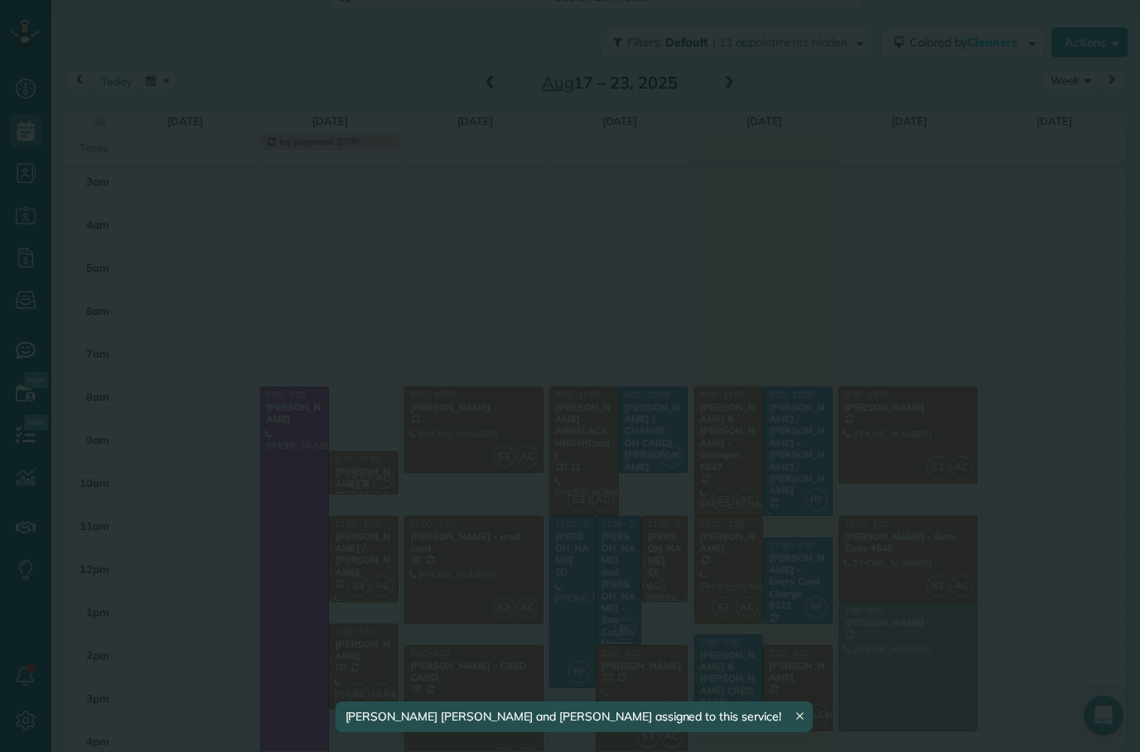
scroll to position [39, 0]
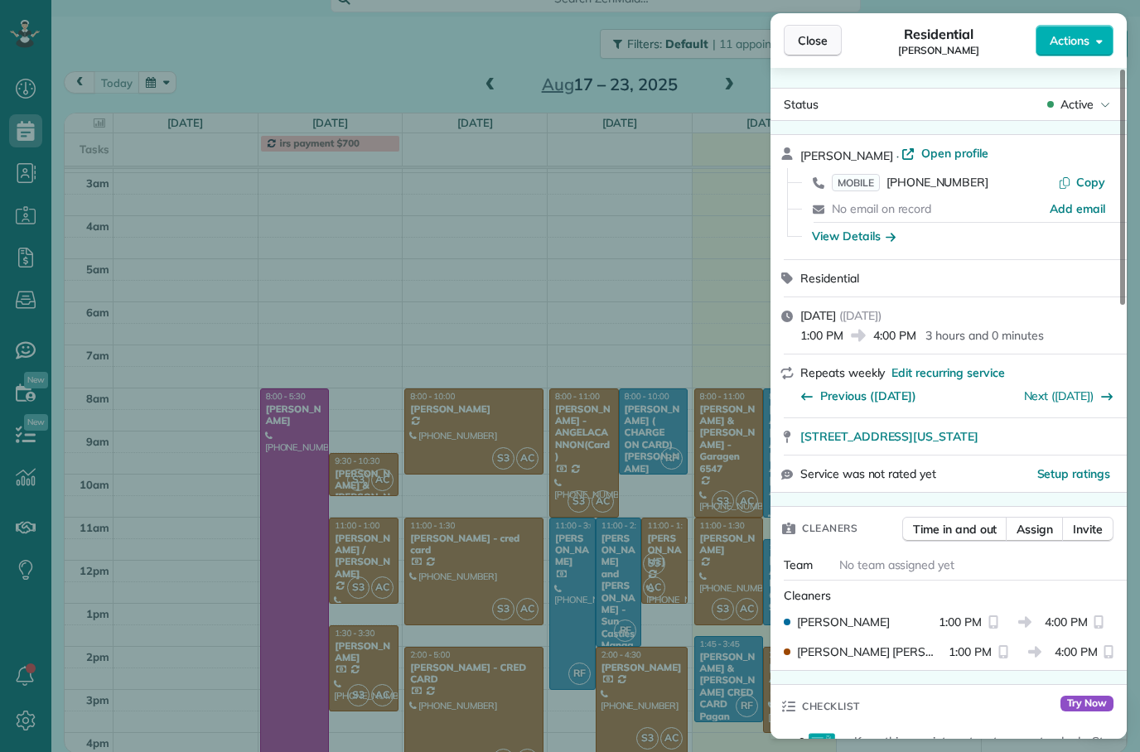
click at [798, 40] on span "Close" at bounding box center [812, 40] width 30 height 17
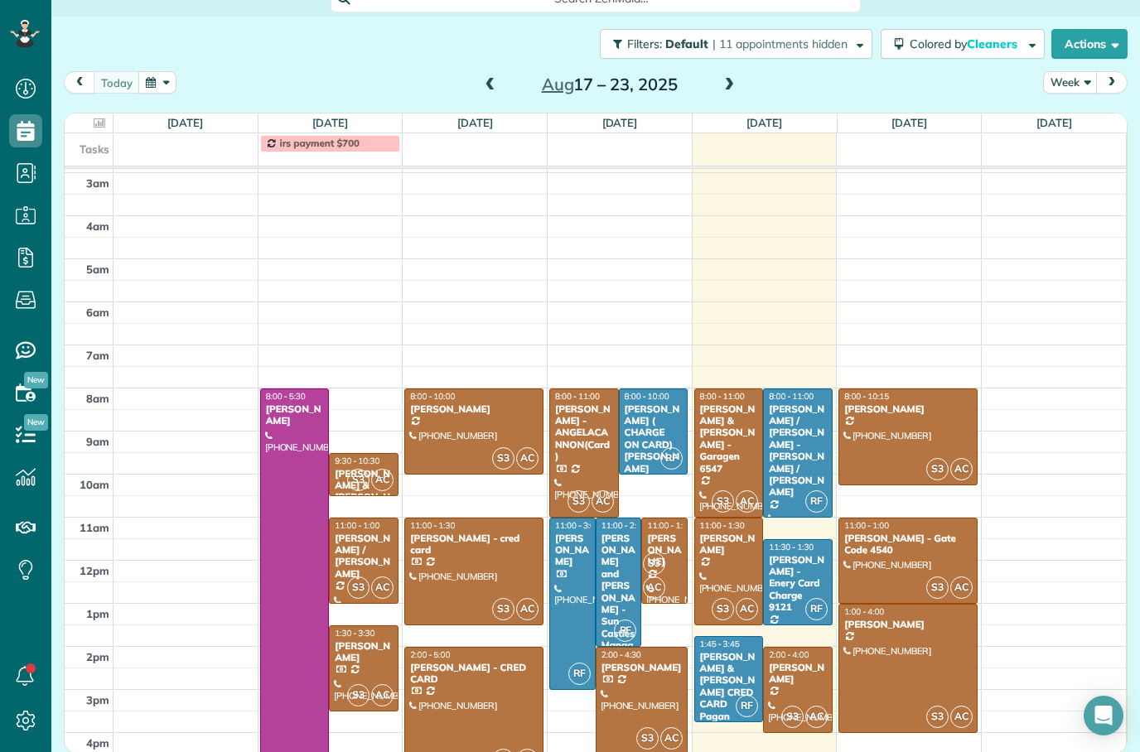
click at [919, 426] on div at bounding box center [907, 436] width 137 height 95
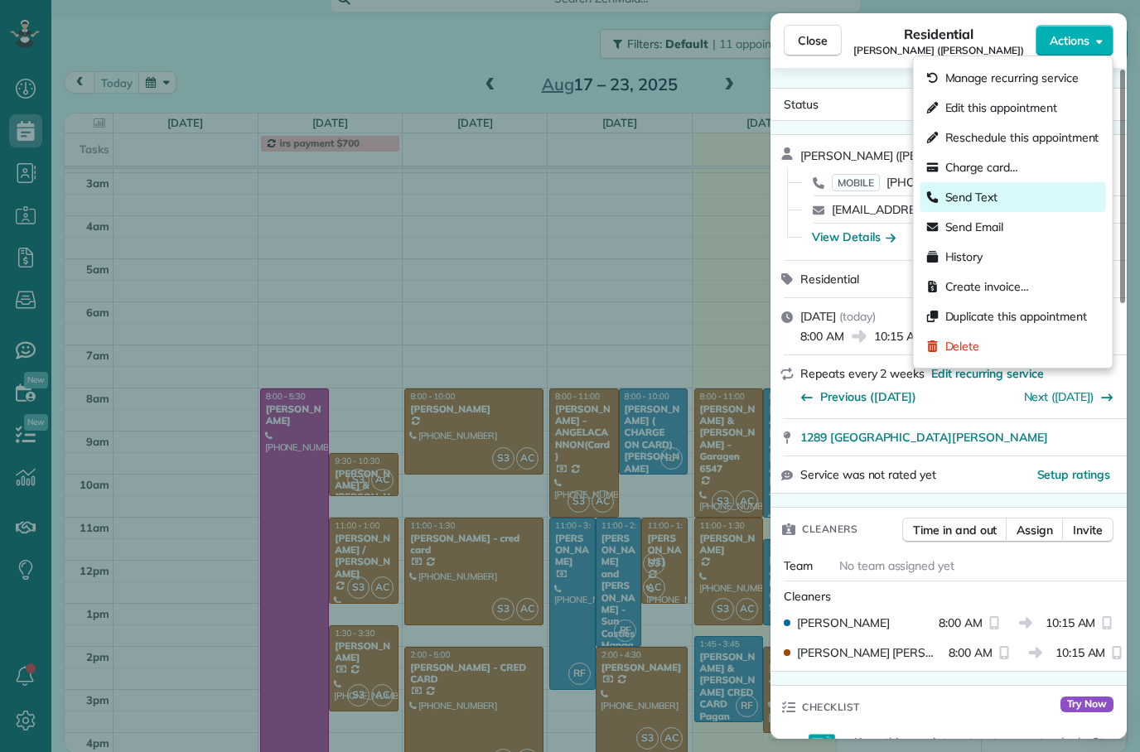
click at [1012, 204] on div "Send Text" at bounding box center [1013, 197] width 186 height 30
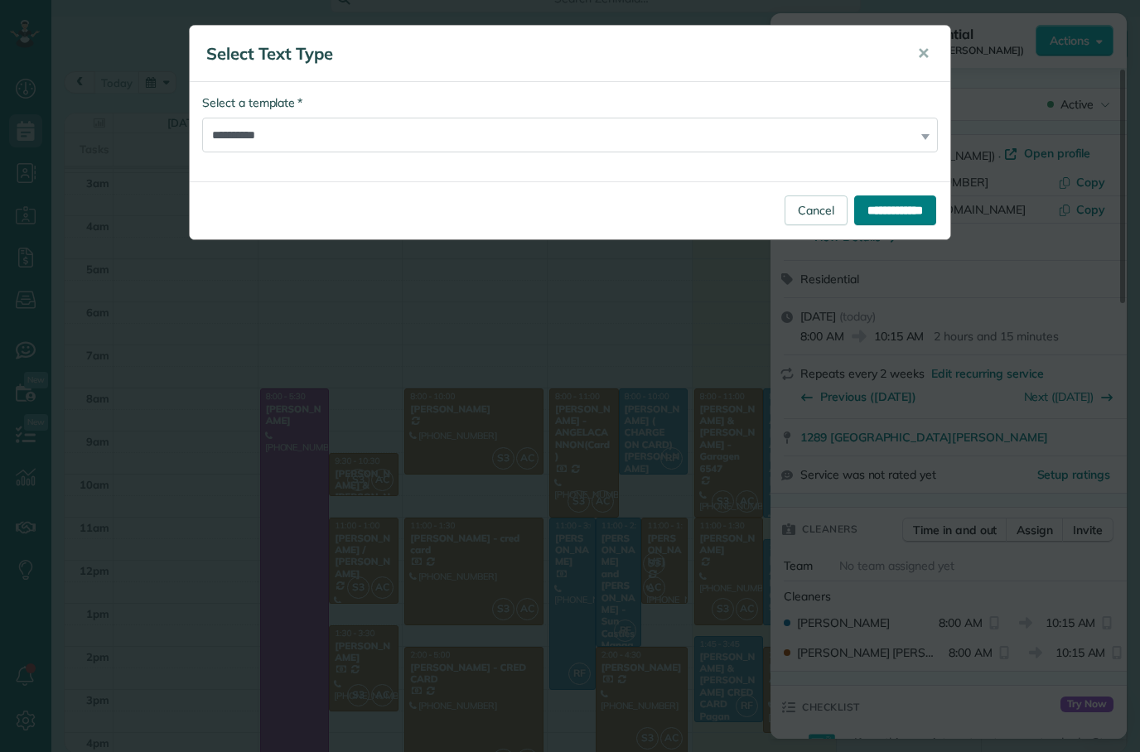
click at [884, 214] on input "**********" at bounding box center [895, 210] width 82 height 30
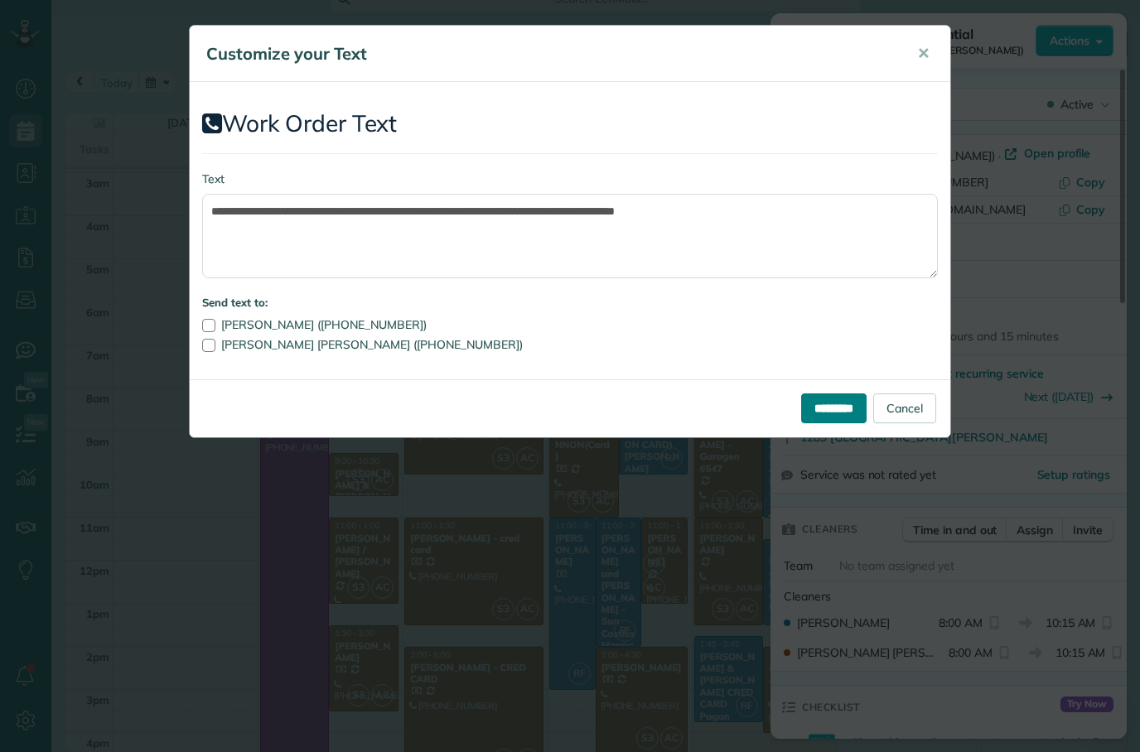
click at [826, 412] on input "*********" at bounding box center [833, 408] width 65 height 30
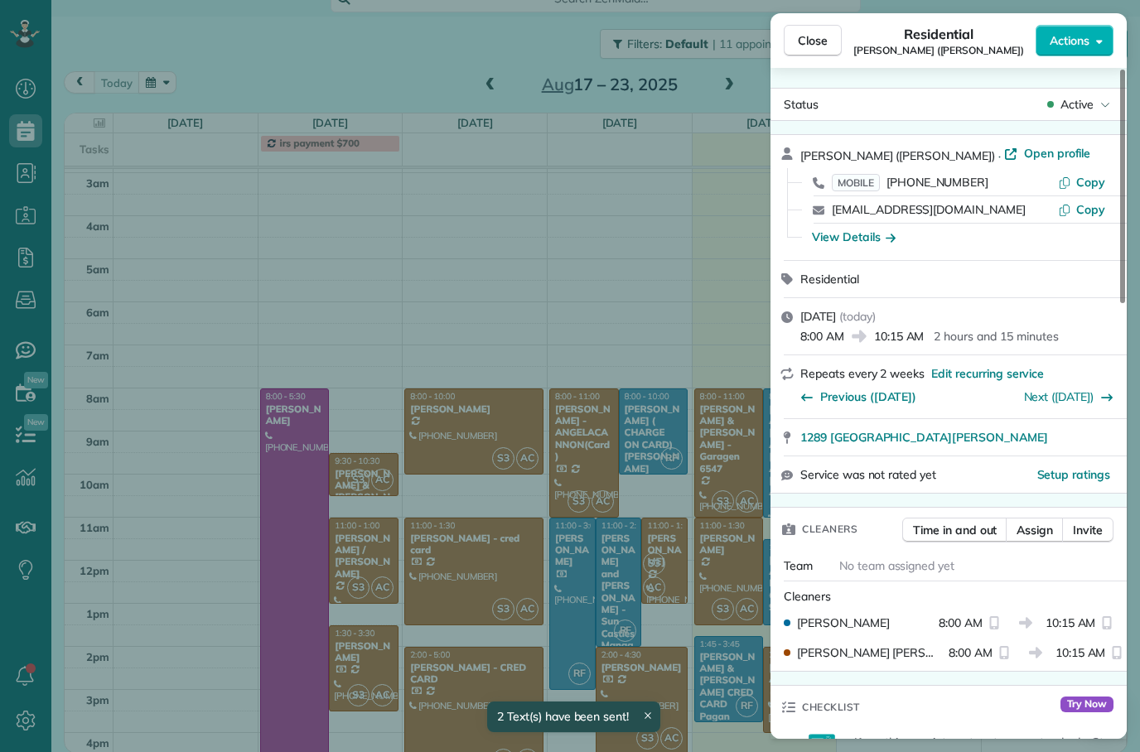
scroll to position [39, 0]
click at [813, 42] on span "Close" at bounding box center [812, 40] width 30 height 17
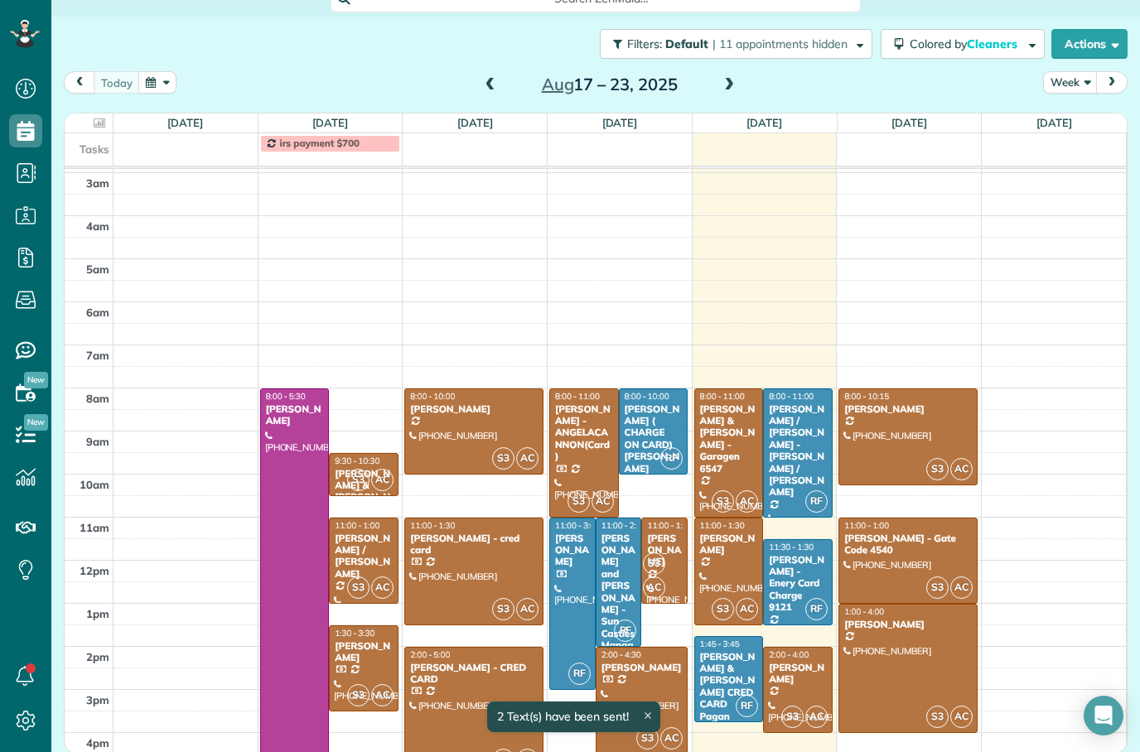
click at [933, 553] on div "[PERSON_NAME] - Gate Code 4540" at bounding box center [907, 544] width 128 height 24
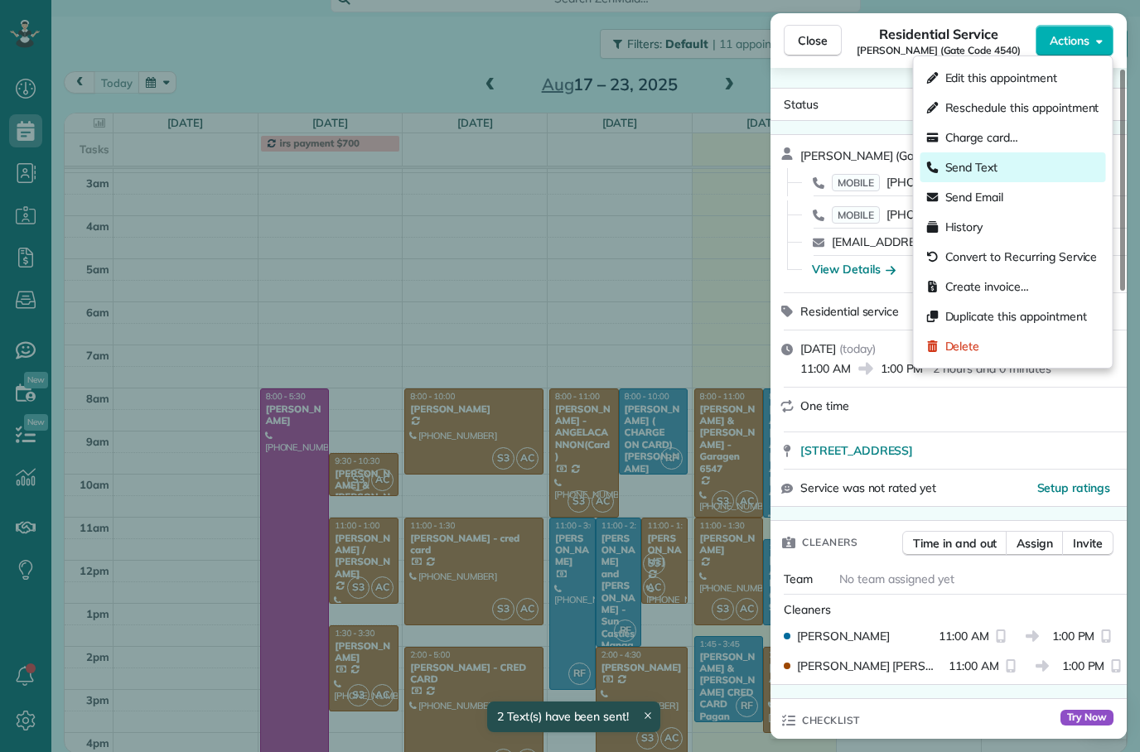
click at [1012, 164] on div "Send Text" at bounding box center [1013, 167] width 186 height 30
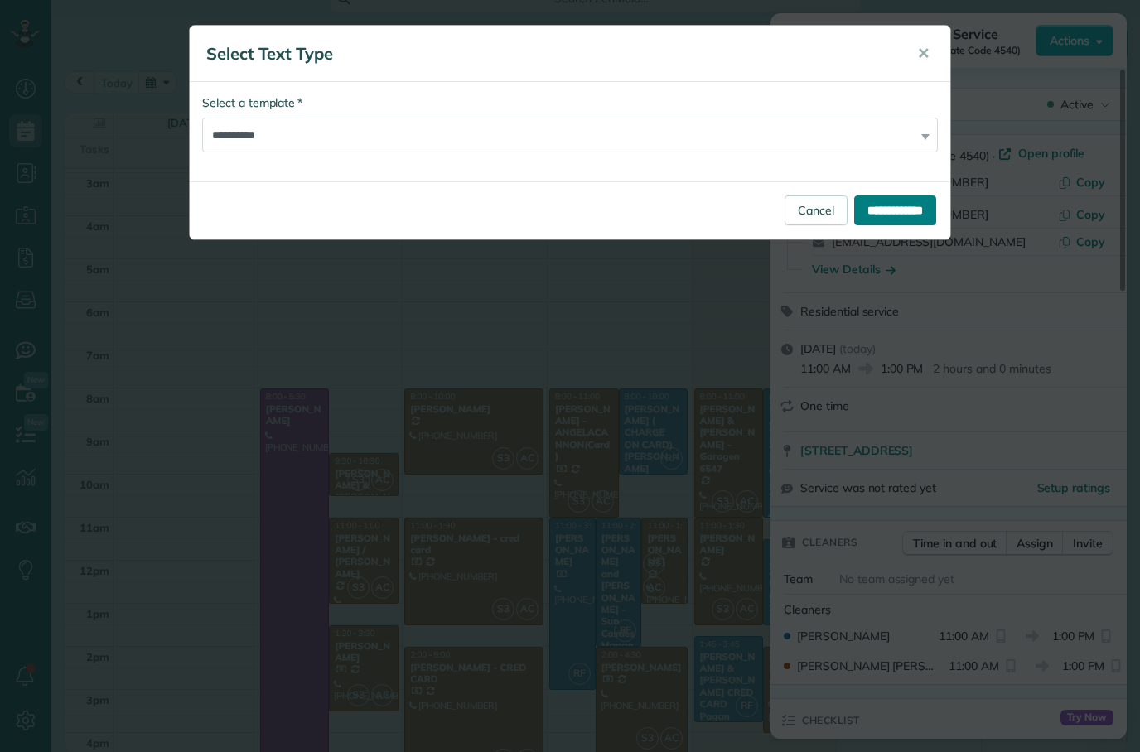
click at [885, 210] on input "**********" at bounding box center [895, 210] width 82 height 30
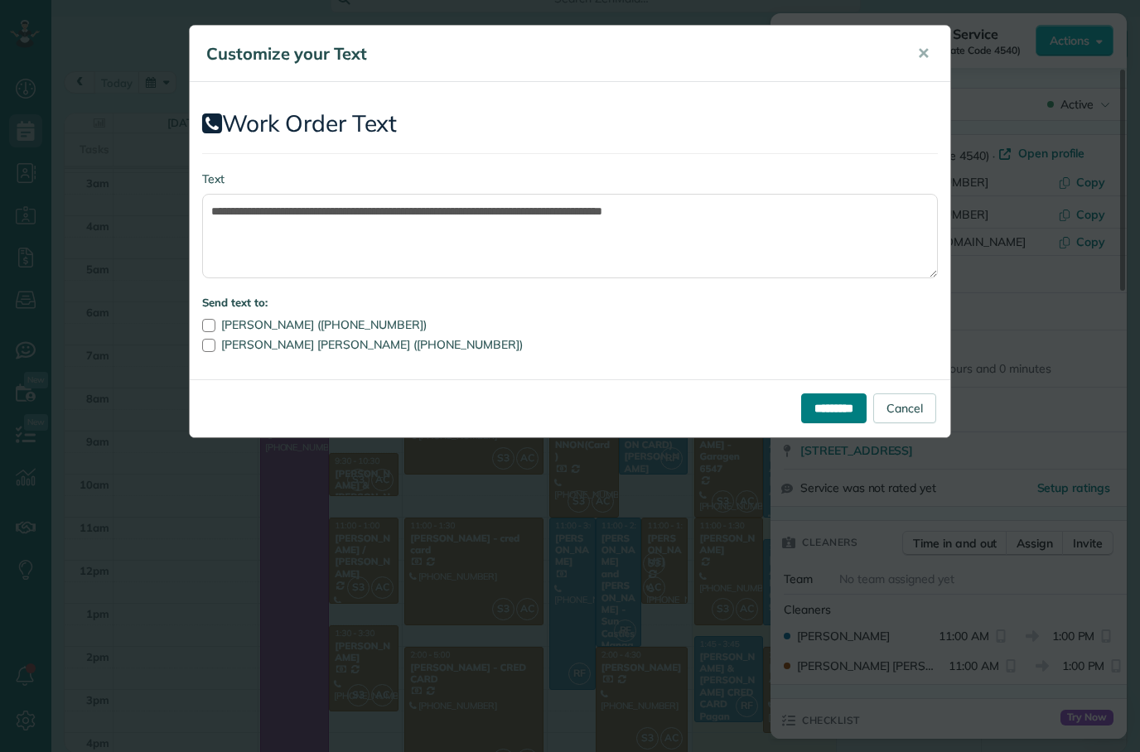
click at [828, 404] on input "*********" at bounding box center [833, 408] width 65 height 30
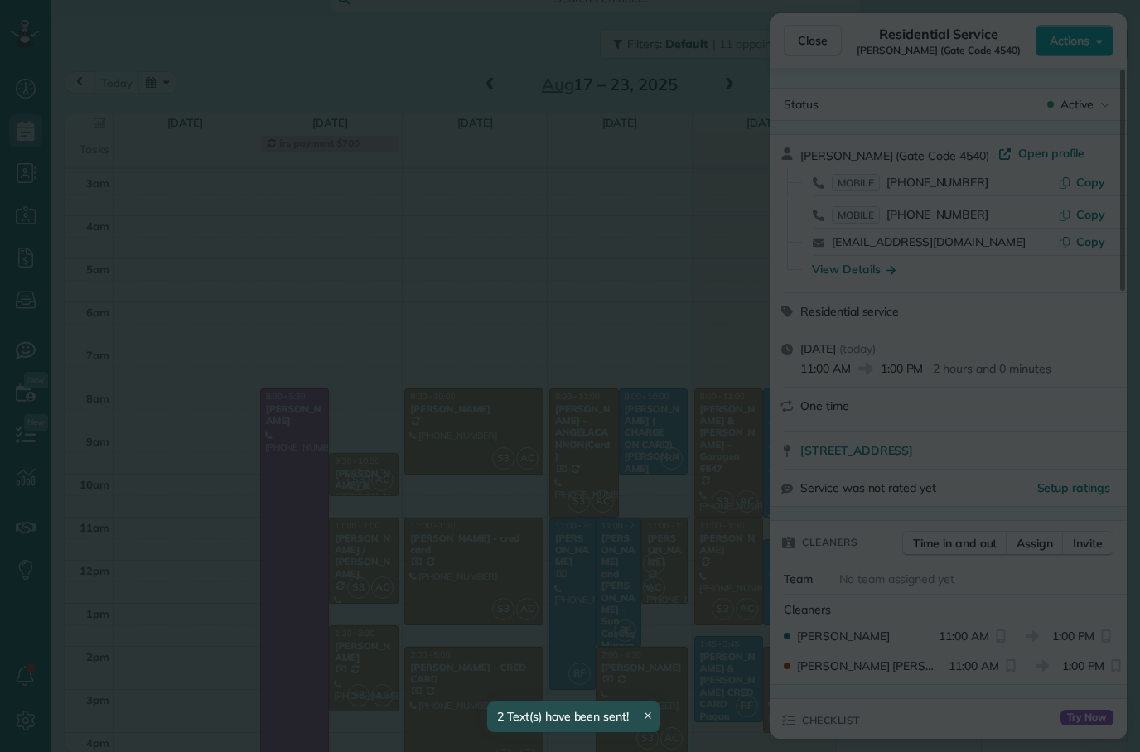
scroll to position [39, 0]
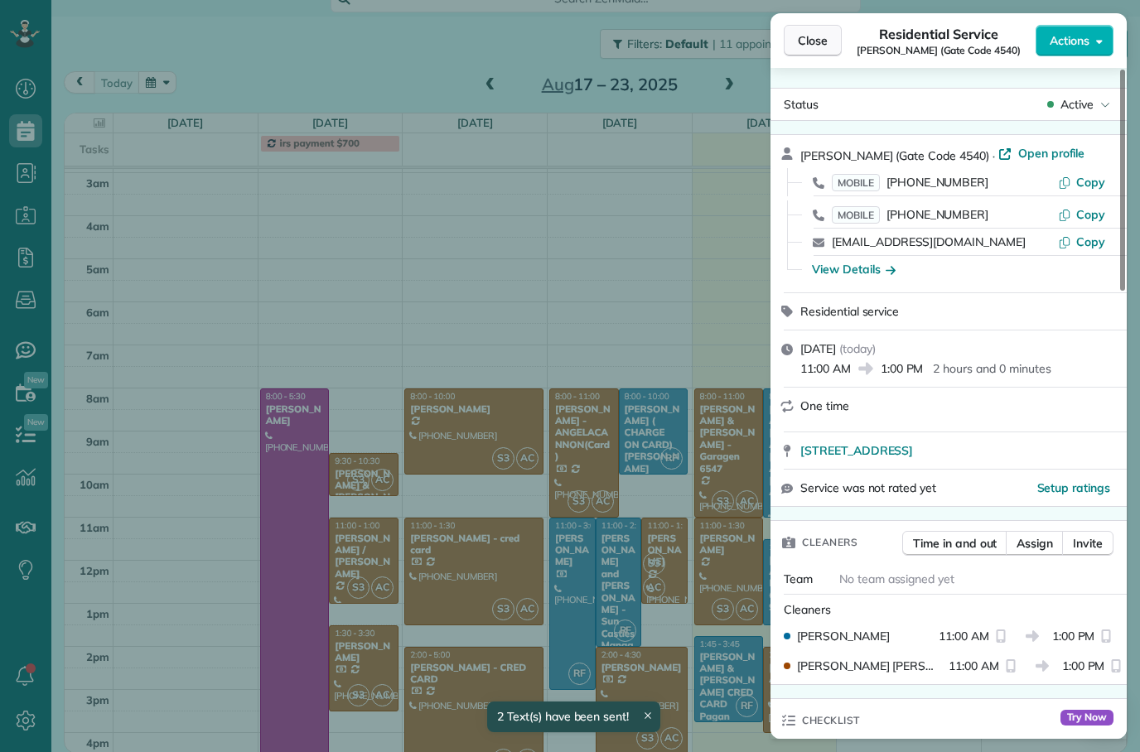
click at [812, 41] on span "Close" at bounding box center [812, 40] width 30 height 17
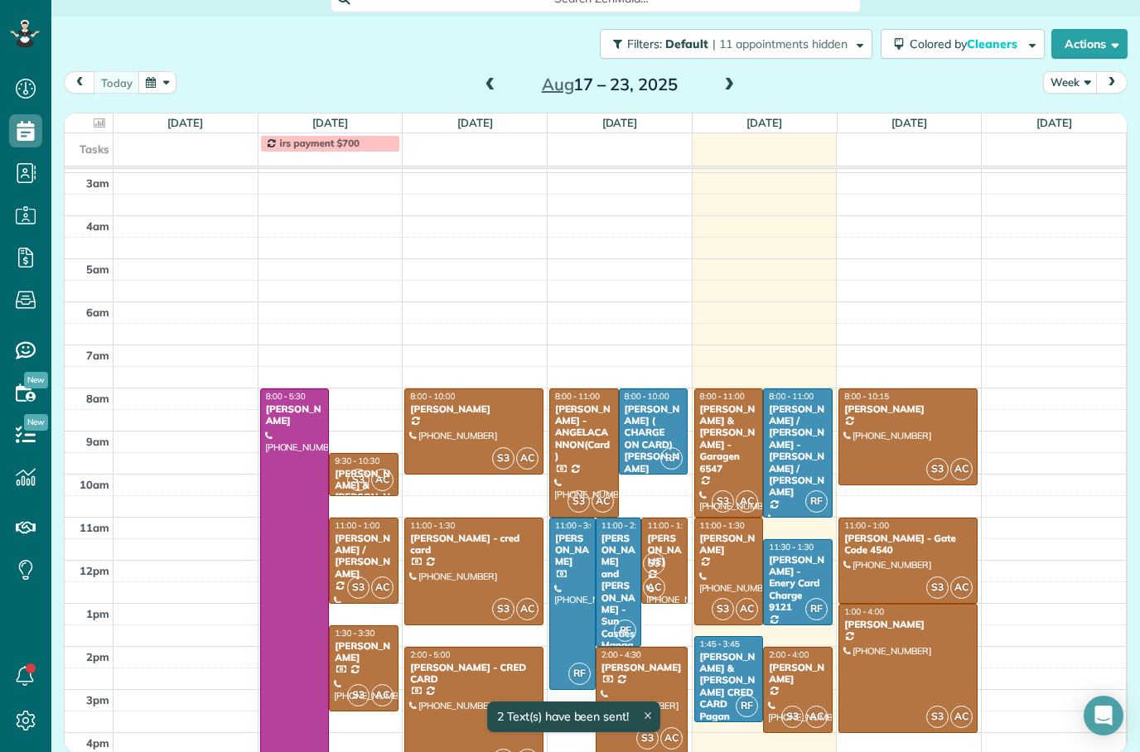
click at [909, 643] on div at bounding box center [907, 669] width 137 height 128
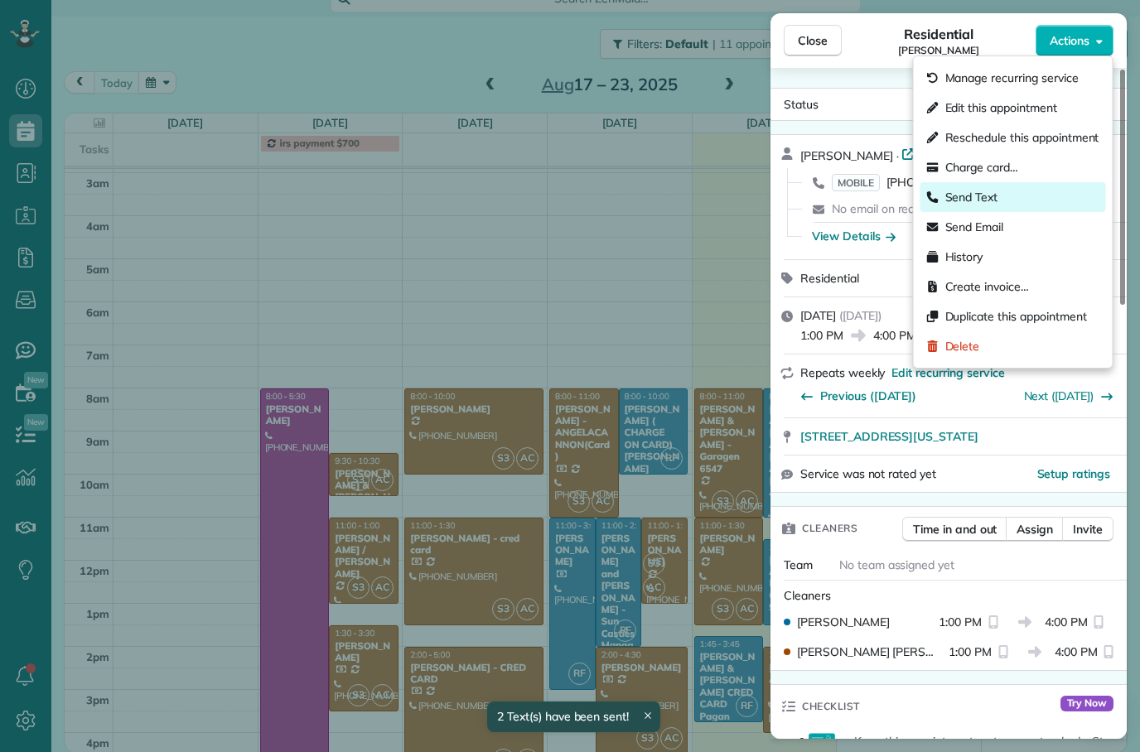
click at [1011, 197] on div "Send Text" at bounding box center [1013, 197] width 186 height 30
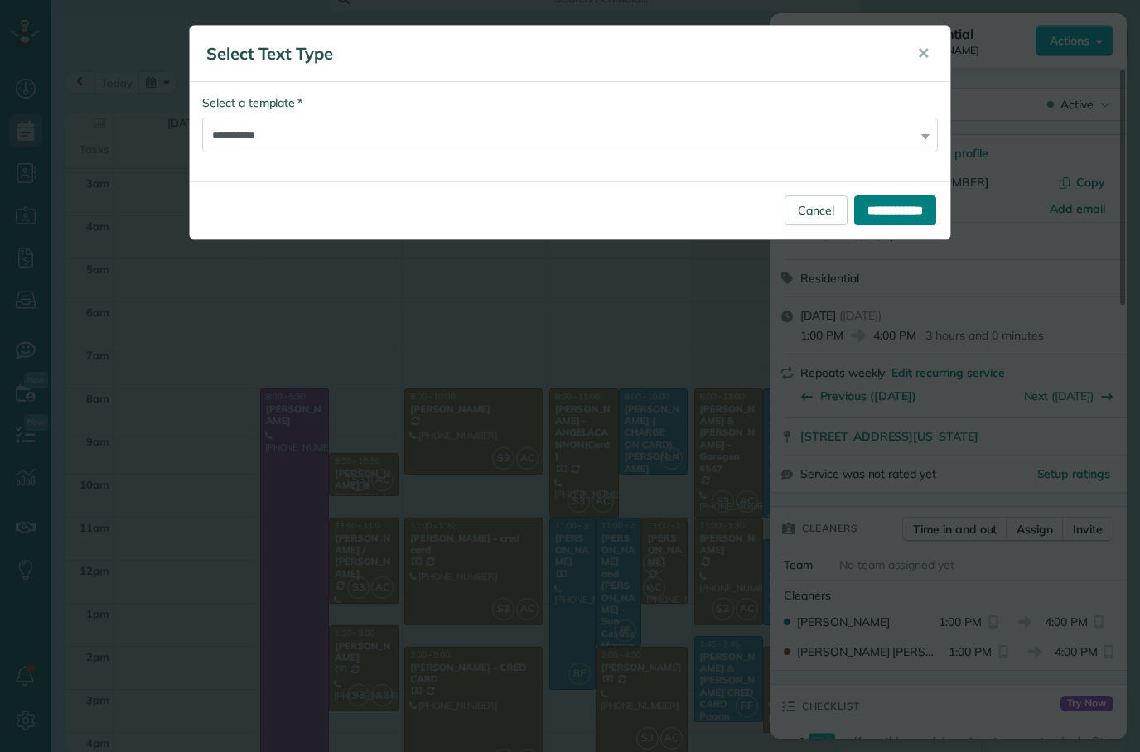
click at [884, 214] on input "**********" at bounding box center [895, 210] width 82 height 30
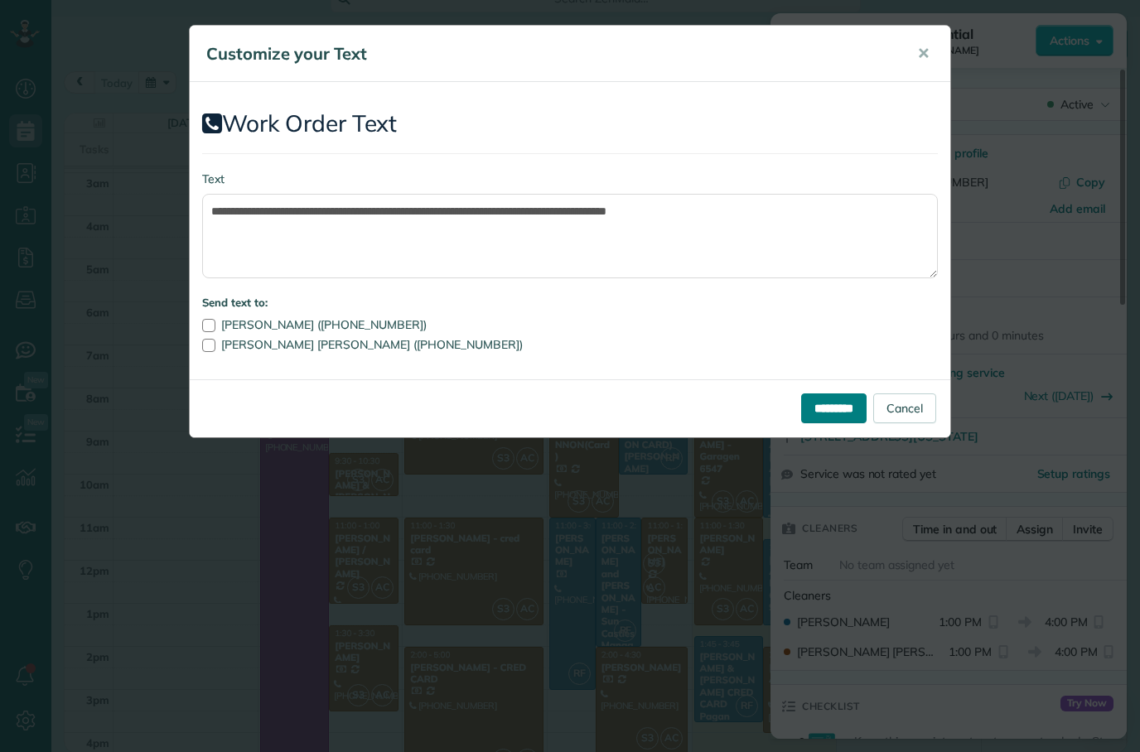
click at [831, 399] on input "*********" at bounding box center [833, 408] width 65 height 30
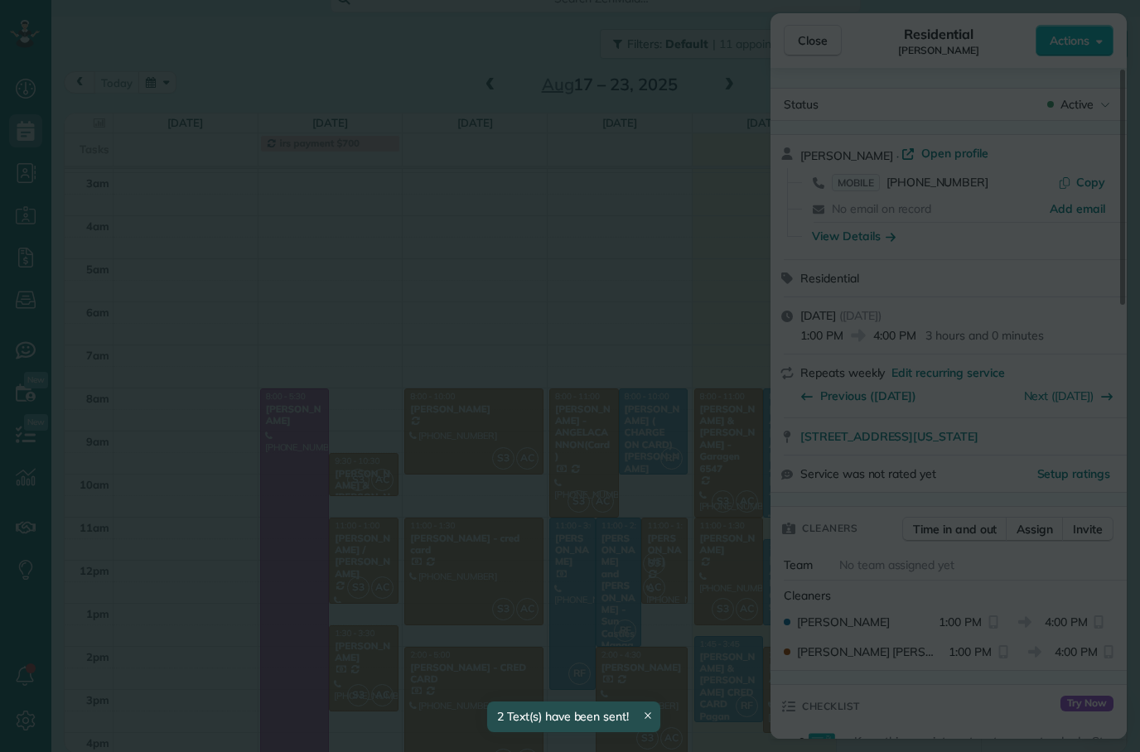
scroll to position [39, 0]
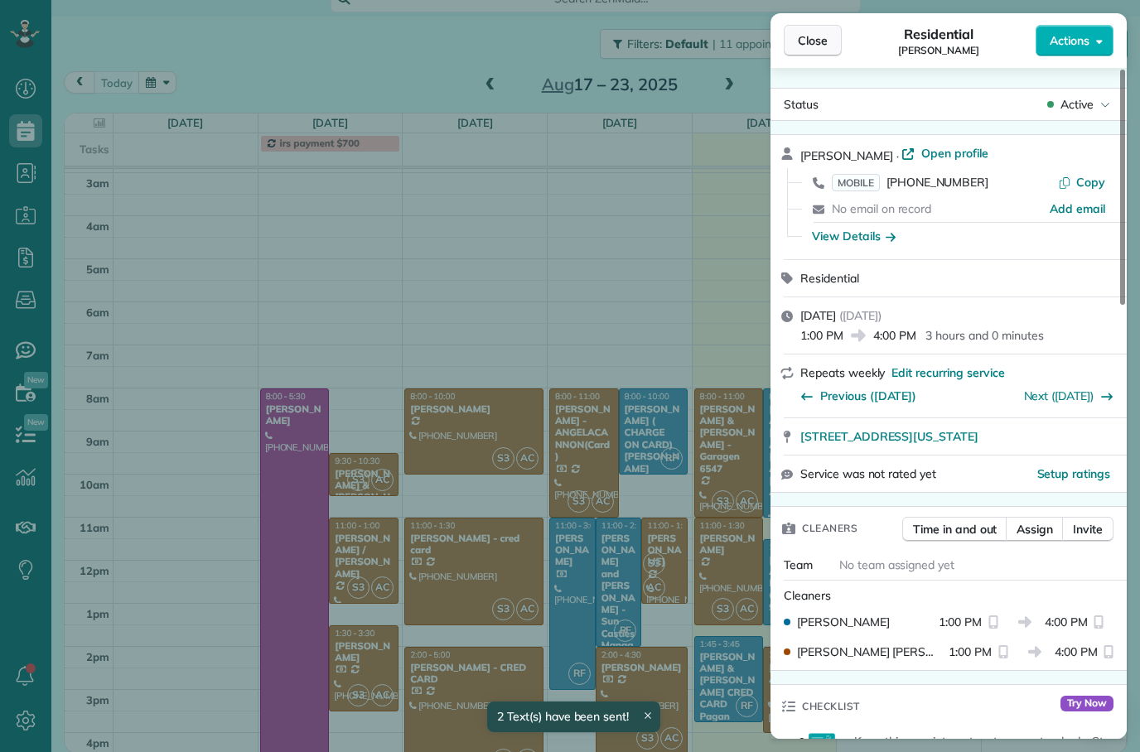
click at [803, 40] on span "Close" at bounding box center [812, 40] width 30 height 17
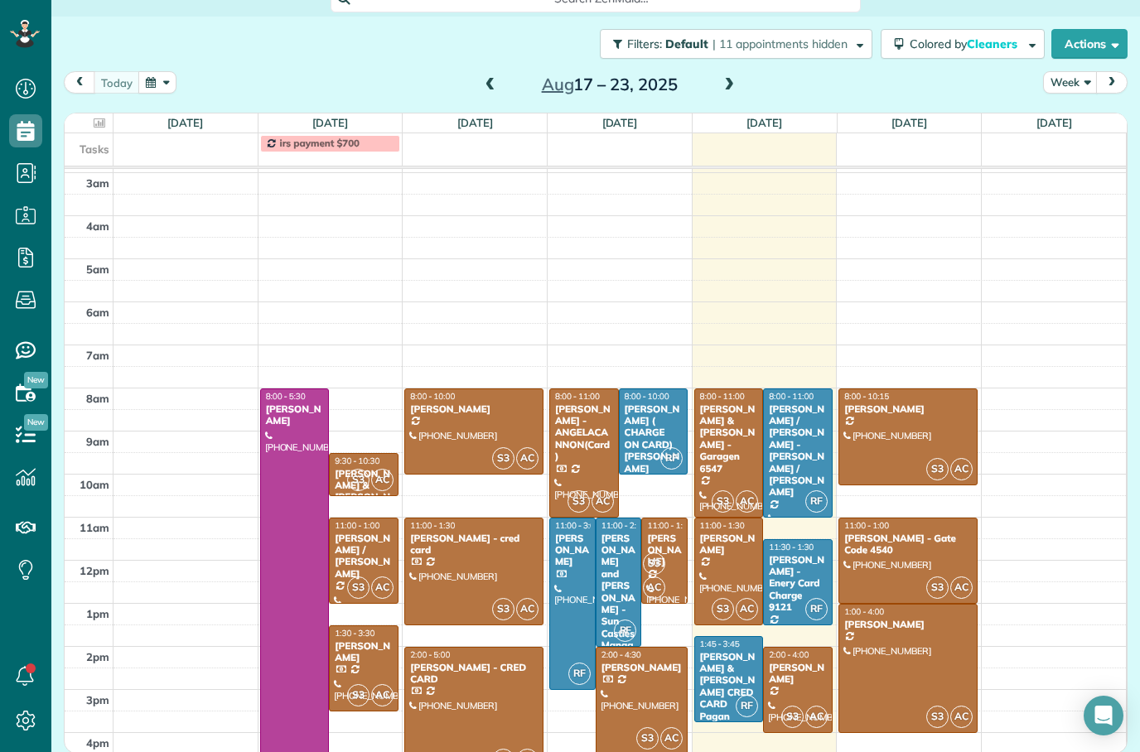
click at [815, 444] on div "[PERSON_NAME] / [PERSON_NAME] - [PERSON_NAME] / [PERSON_NAME]" at bounding box center [798, 450] width 60 height 95
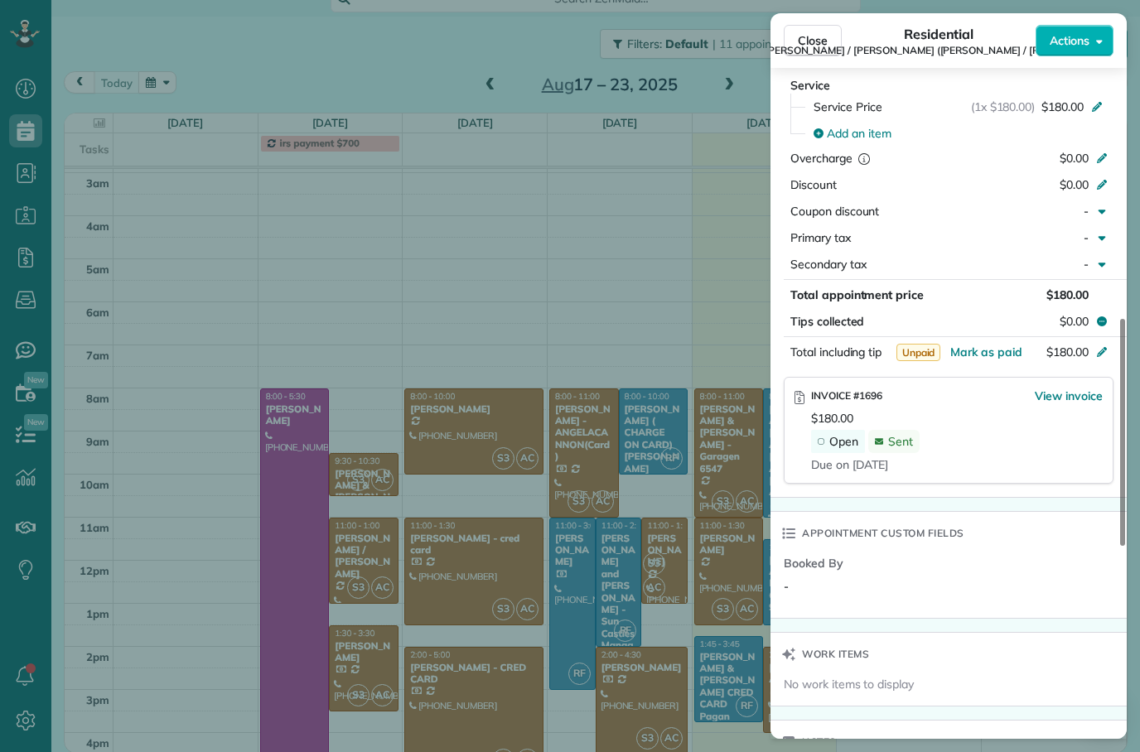
scroll to position [813, 0]
click at [836, 52] on button "Close" at bounding box center [812, 40] width 58 height 31
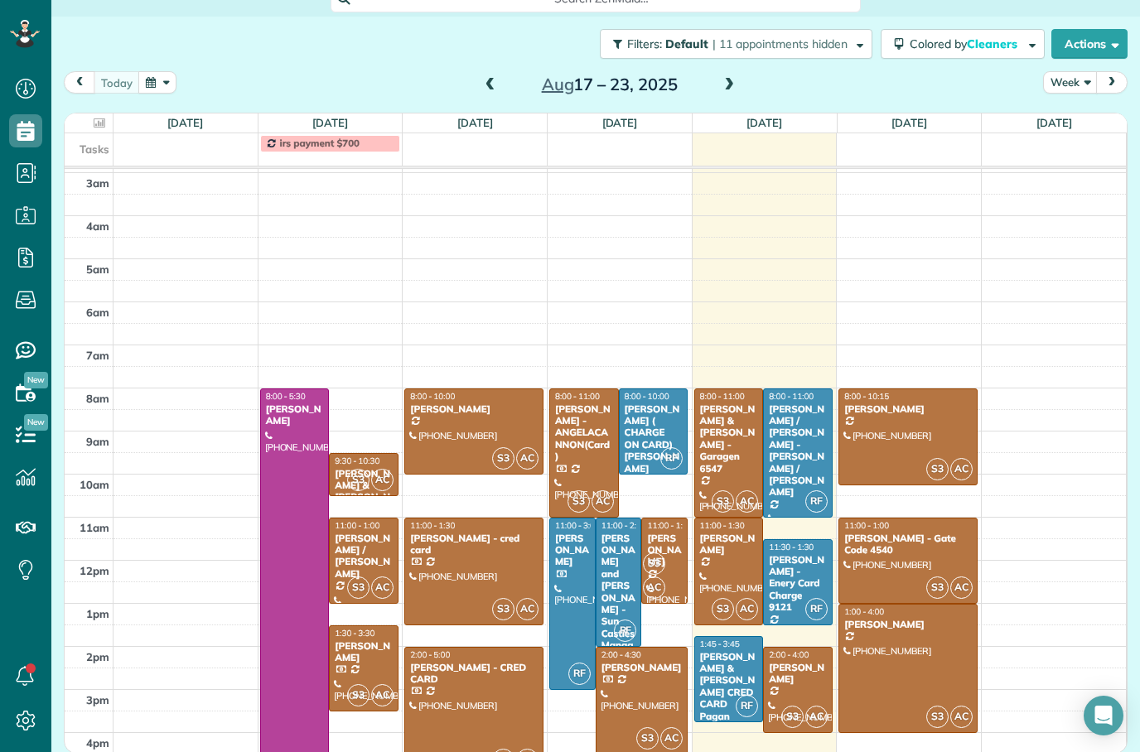
click at [812, 465] on div at bounding box center [798, 453] width 68 height 128
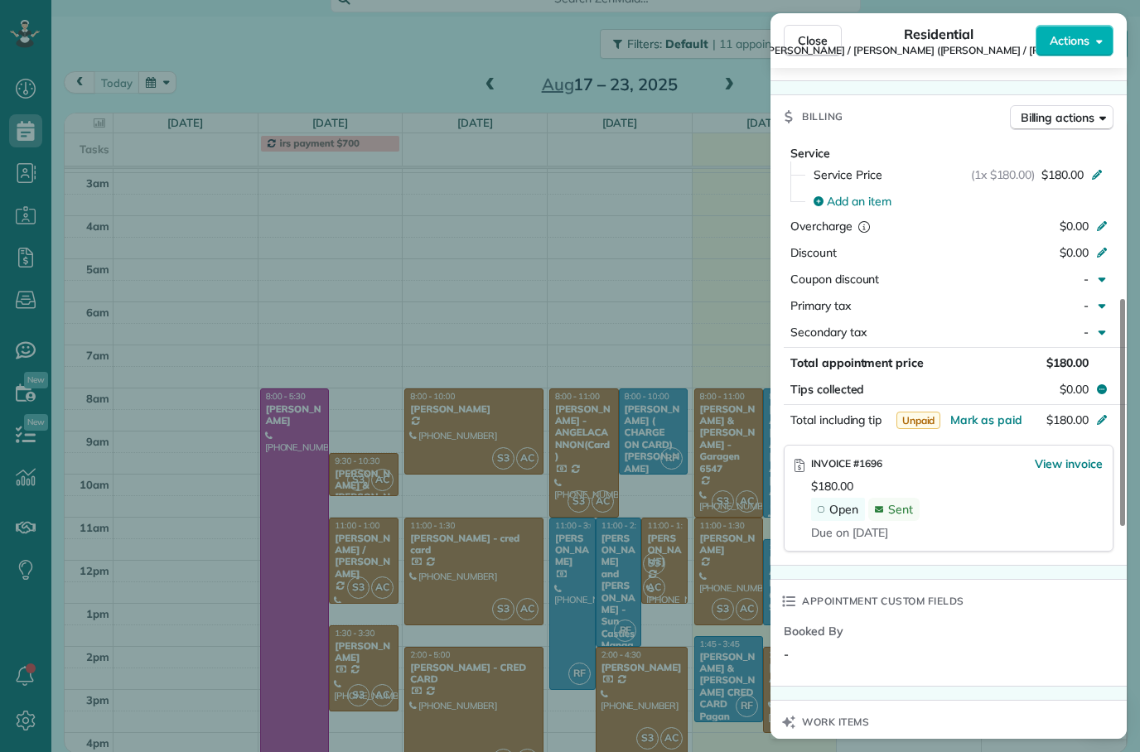
scroll to position [744, 0]
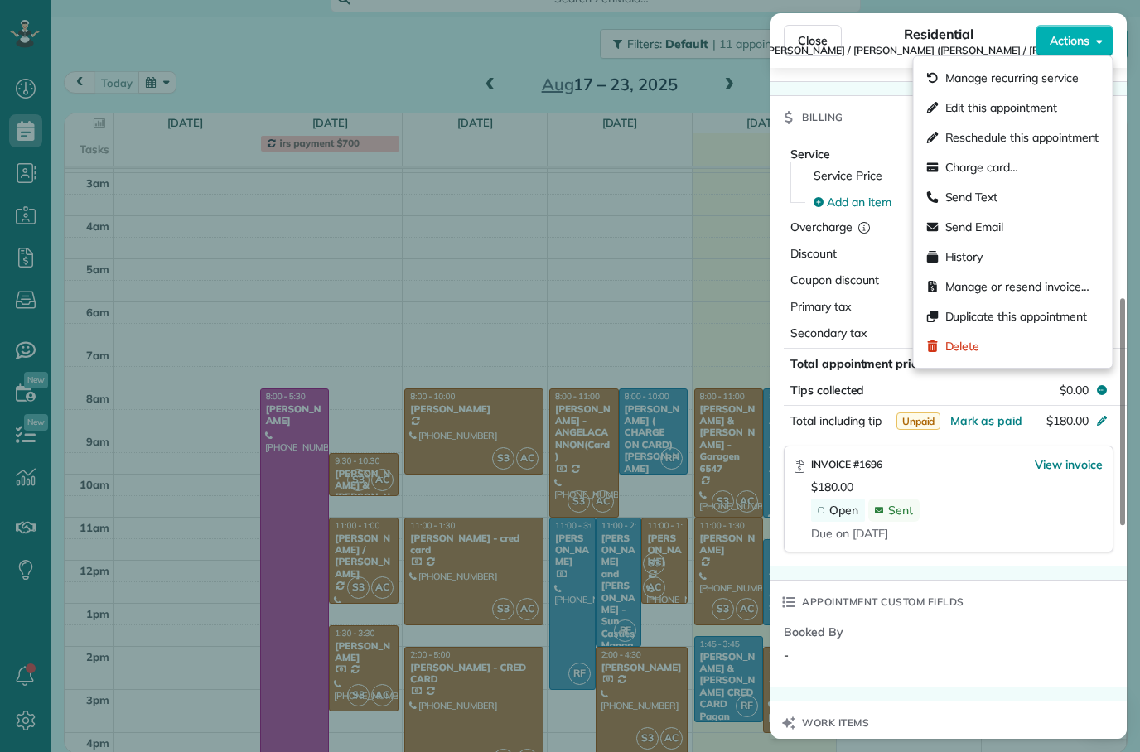
click at [1017, 456] on div "INVOICE #1696 View invoice" at bounding box center [957, 467] width 292 height 22
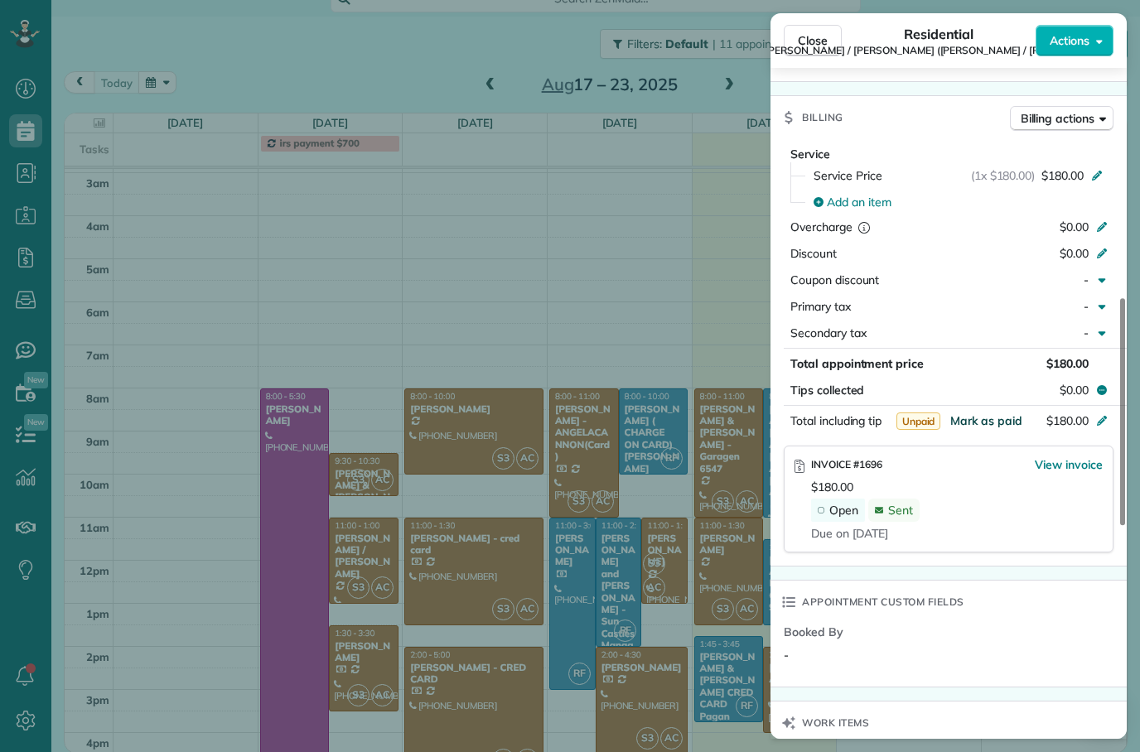
click at [990, 413] on span "Mark as paid" at bounding box center [986, 420] width 72 height 15
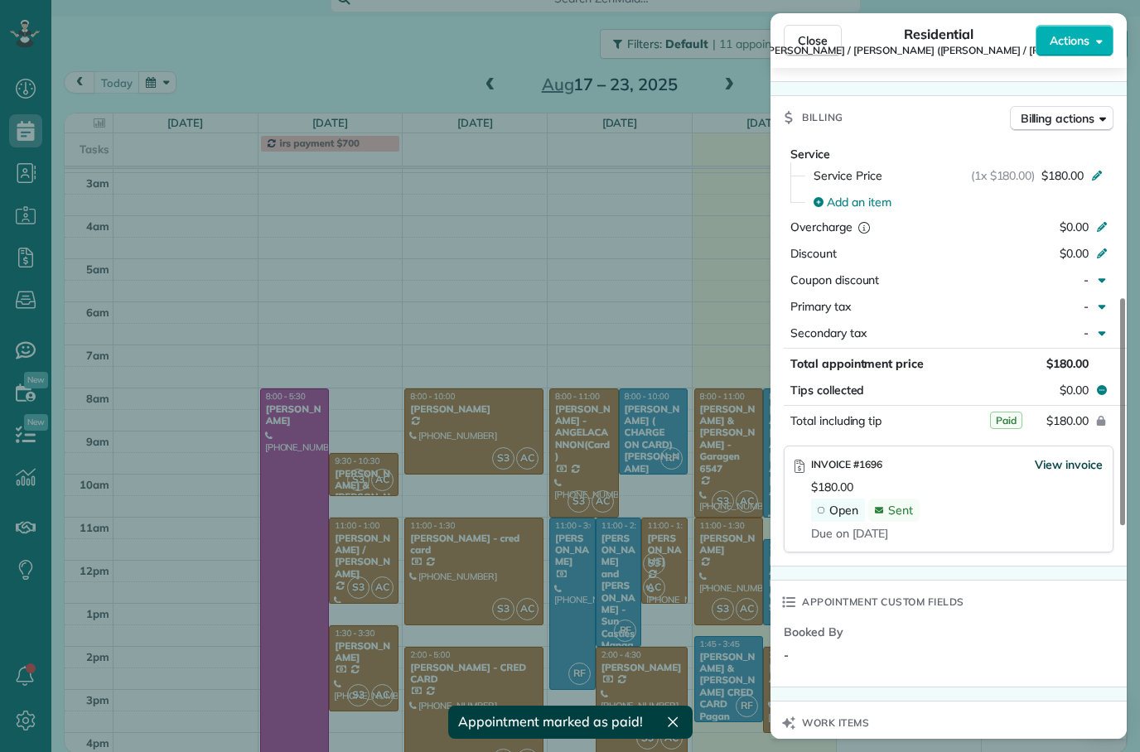
click at [1074, 456] on span "View invoice" at bounding box center [1068, 464] width 68 height 17
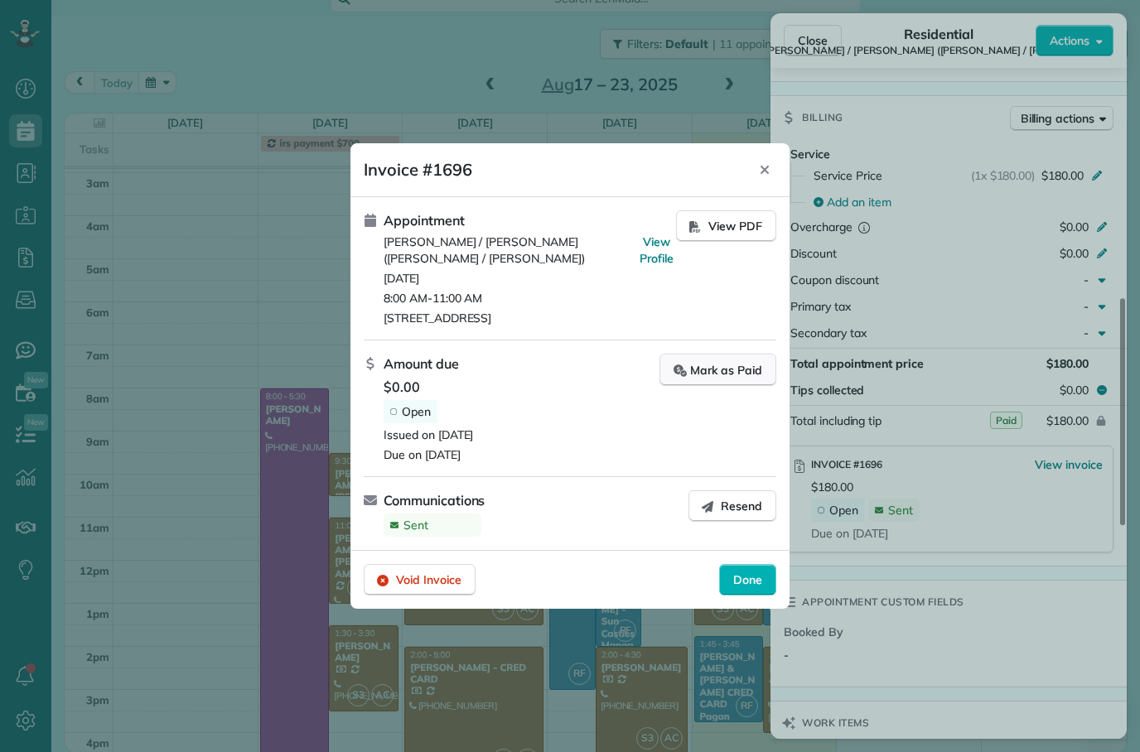
click at [735, 362] on div "Mark as Paid" at bounding box center [717, 369] width 89 height 17
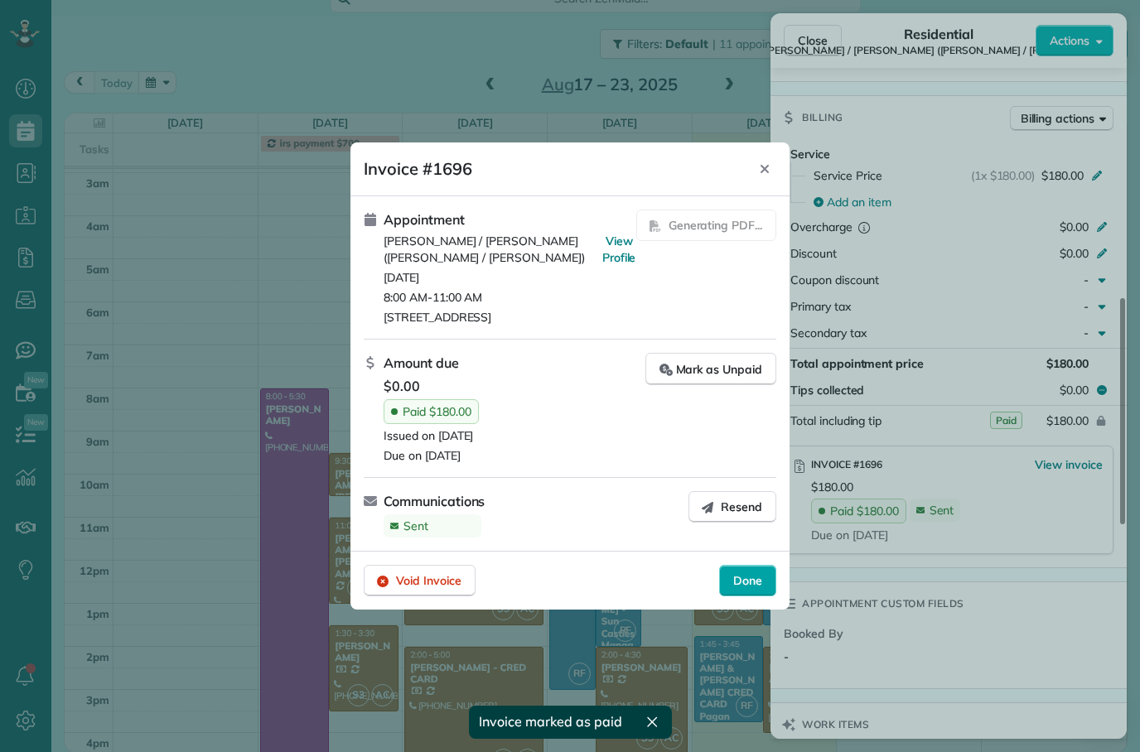
click at [754, 583] on span "Done" at bounding box center [747, 580] width 29 height 17
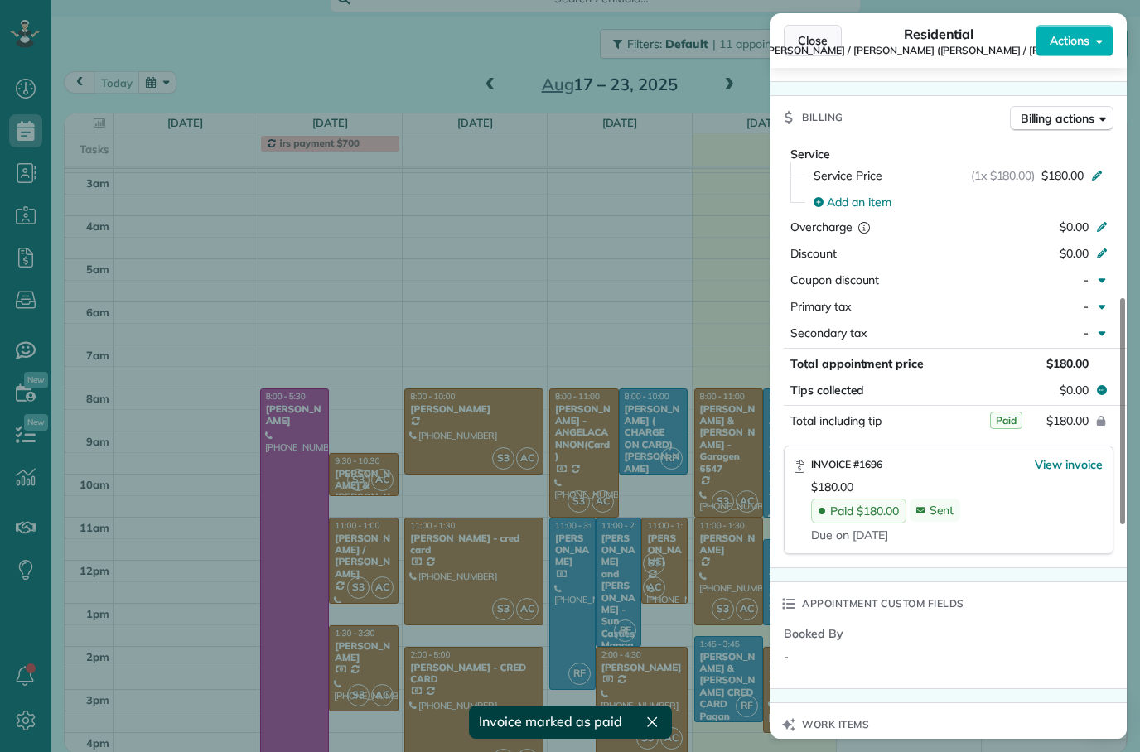
click at [819, 36] on span "Close" at bounding box center [812, 40] width 30 height 17
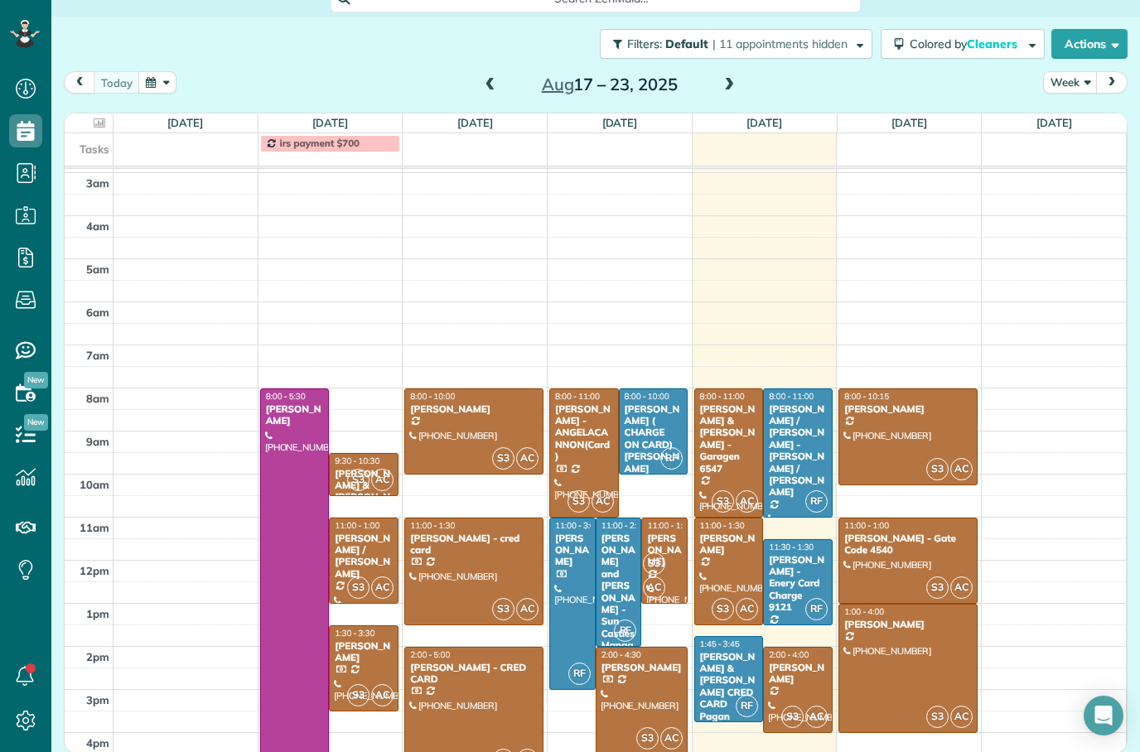
click at [754, 559] on div at bounding box center [729, 571] width 68 height 106
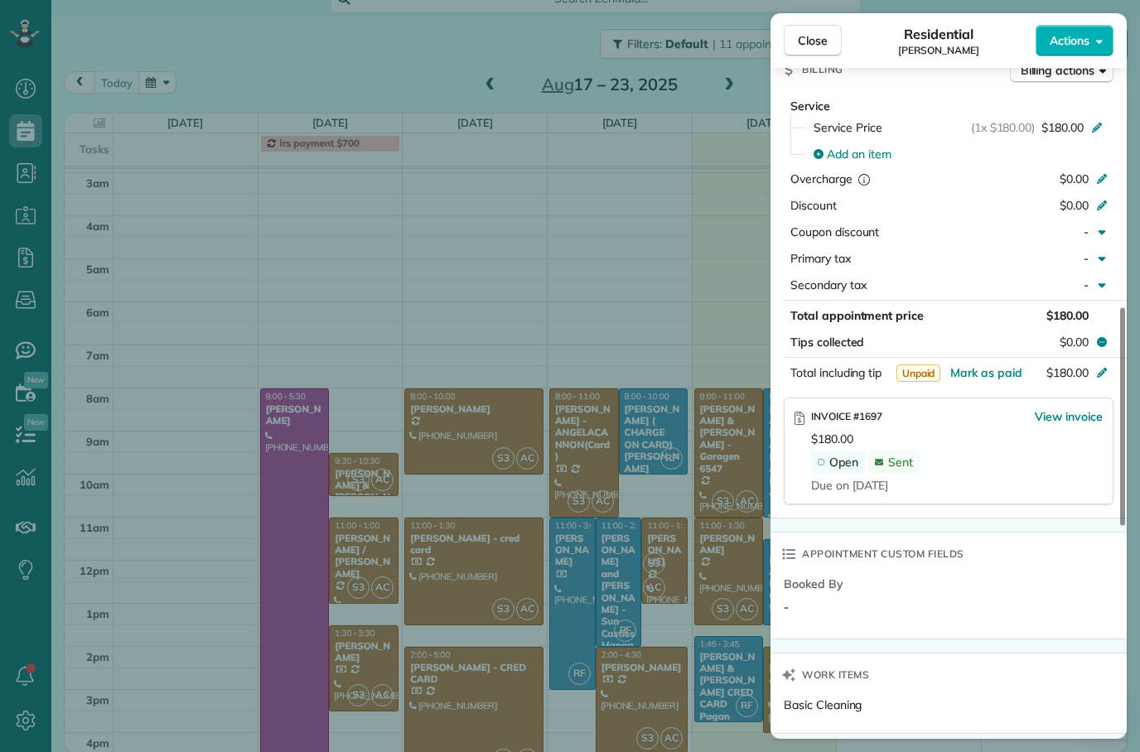
scroll to position [804, 0]
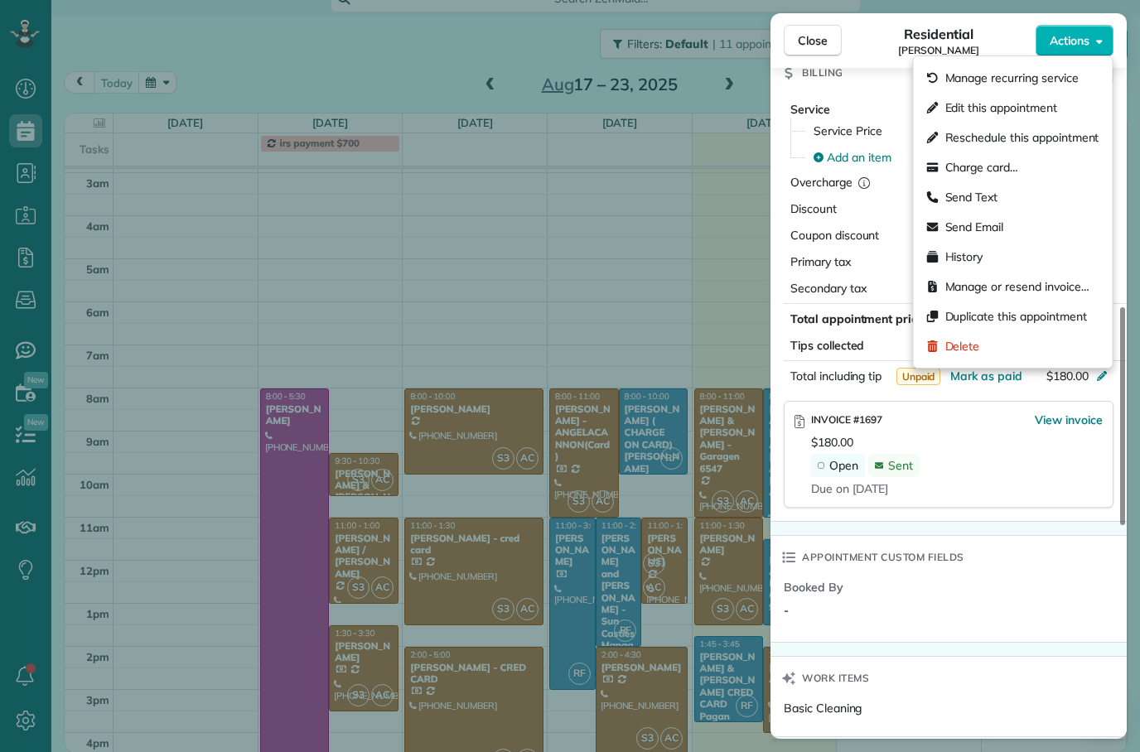
click at [1002, 169] on span "Charge card…" at bounding box center [982, 167] width 74 height 17
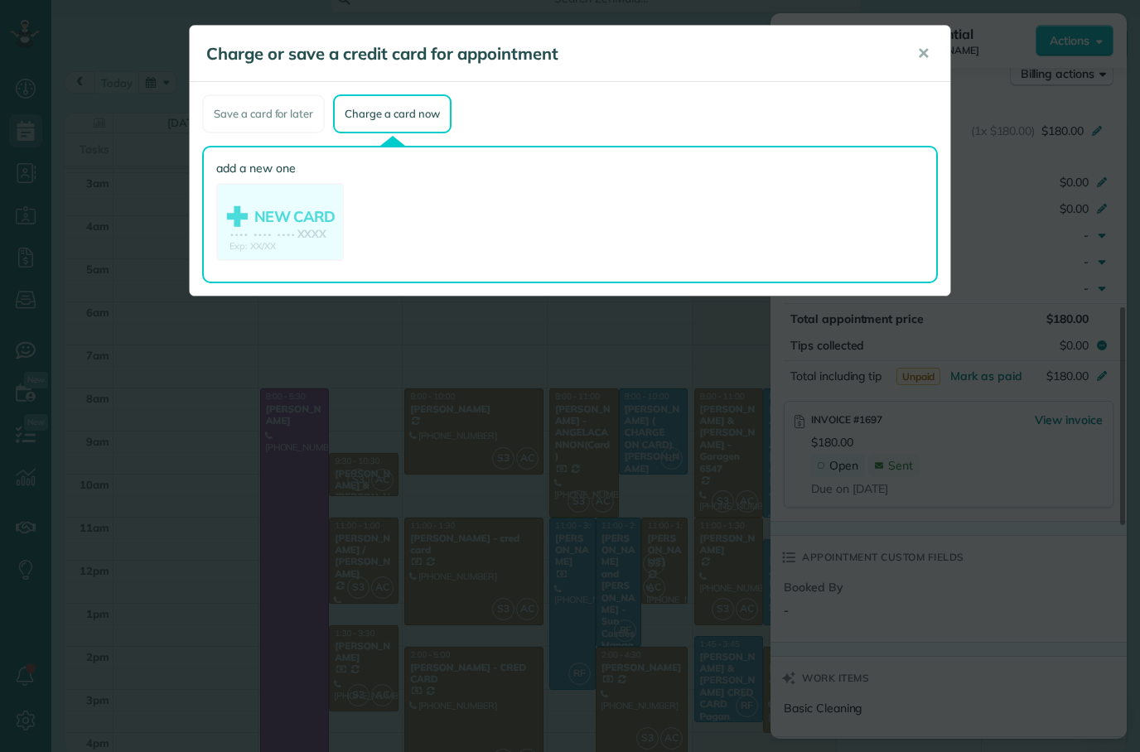
click at [937, 51] on button "✕" at bounding box center [922, 54] width 37 height 40
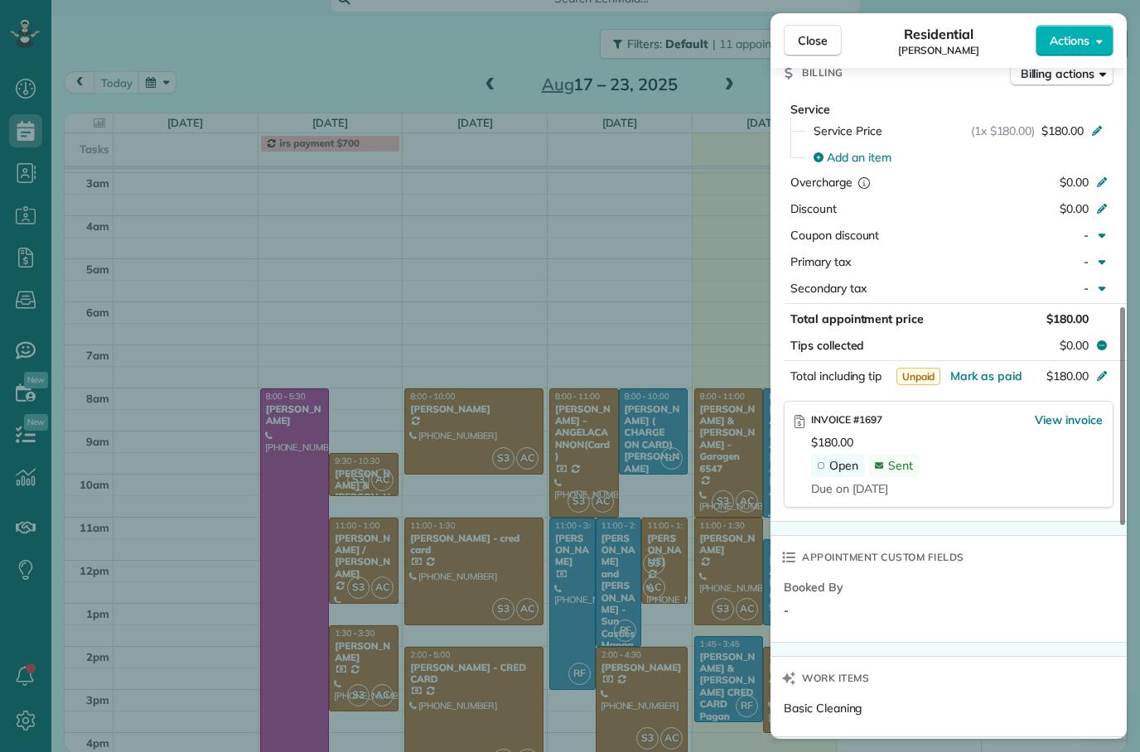
click at [822, 40] on span "Close" at bounding box center [812, 40] width 30 height 17
